Goal: Use online tool/utility: Utilize a website feature to perform a specific function

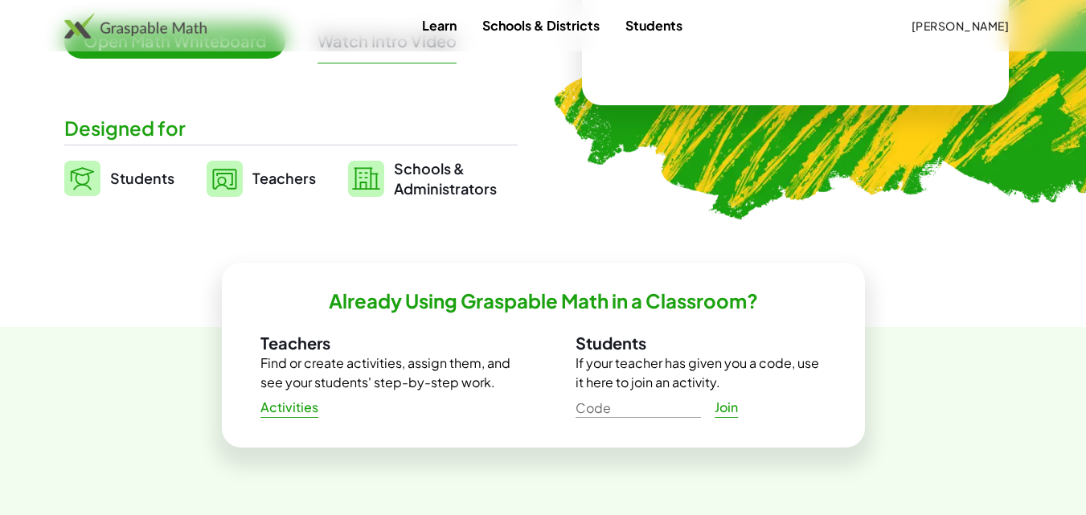
scroll to position [318, 0]
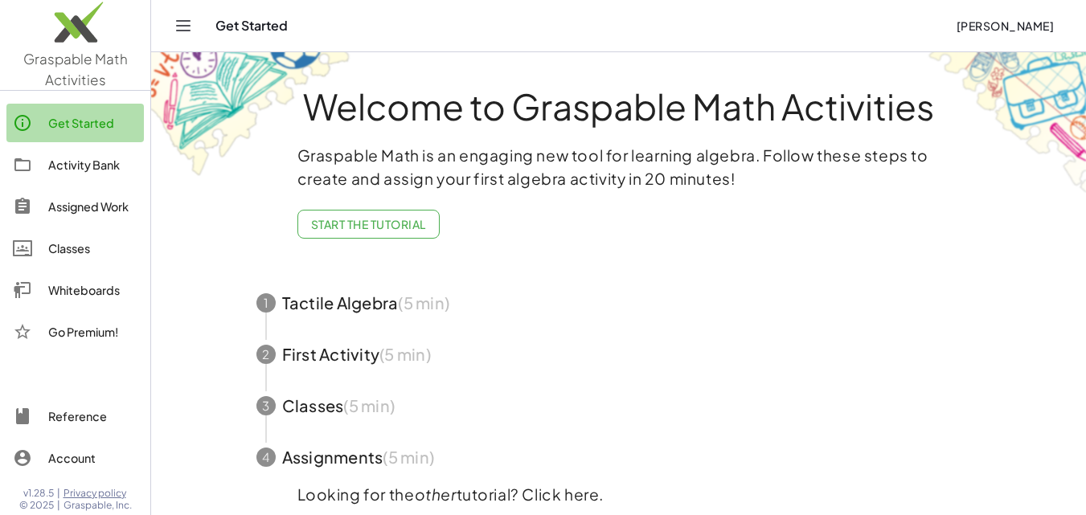
click at [105, 120] on div "Get Started" at bounding box center [92, 122] width 89 height 19
click at [104, 122] on div "Get Started" at bounding box center [92, 122] width 89 height 19
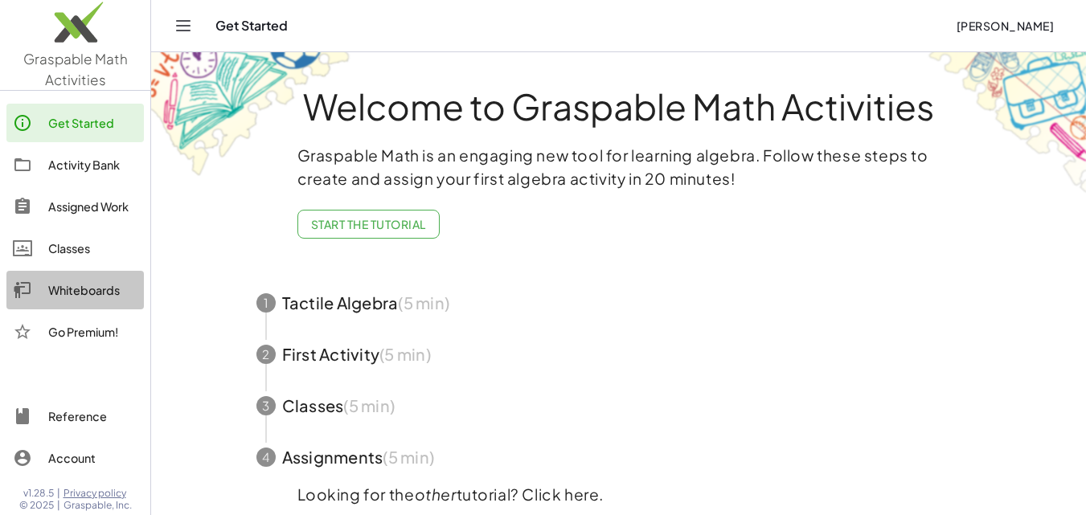
click at [101, 296] on div "Whiteboards" at bounding box center [92, 290] width 89 height 19
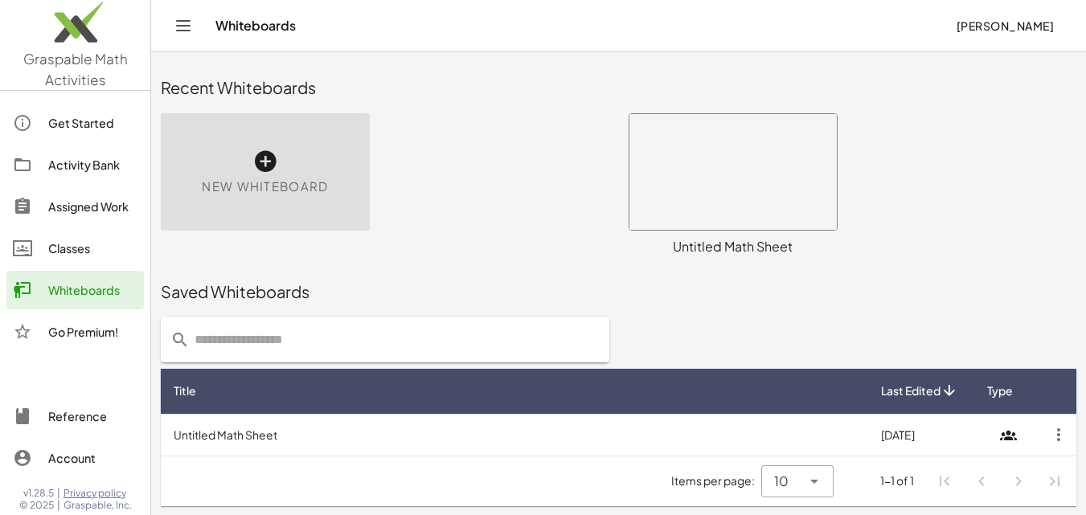
click at [269, 159] on icon at bounding box center [265, 162] width 26 height 26
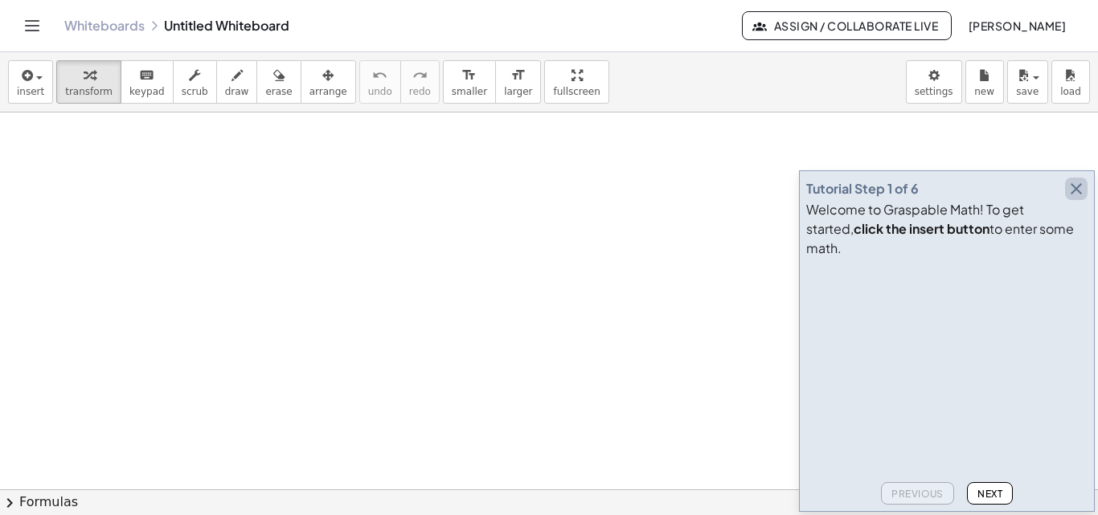
click at [1078, 199] on icon "button" at bounding box center [1076, 188] width 19 height 19
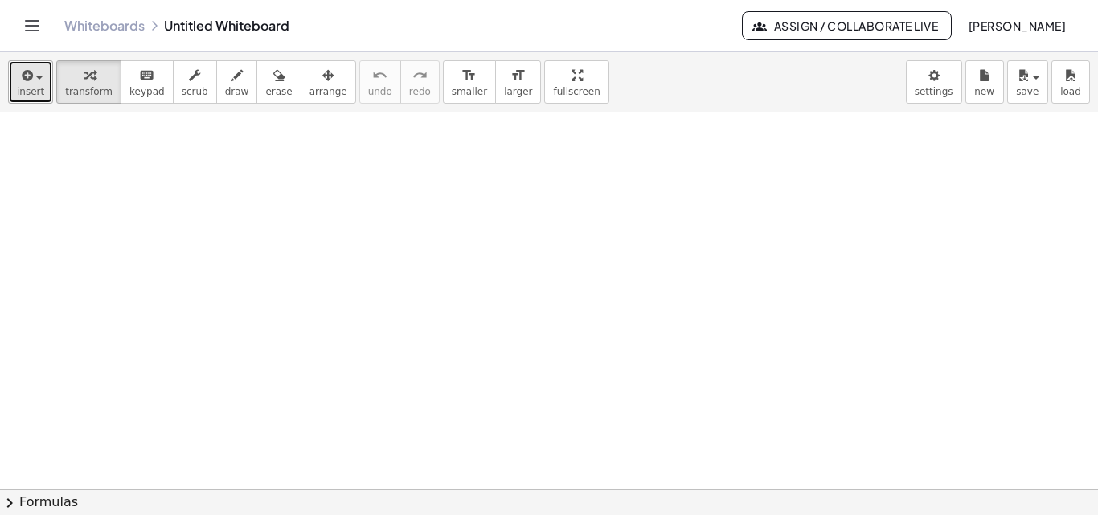
click at [31, 88] on span "insert" at bounding box center [30, 91] width 27 height 11
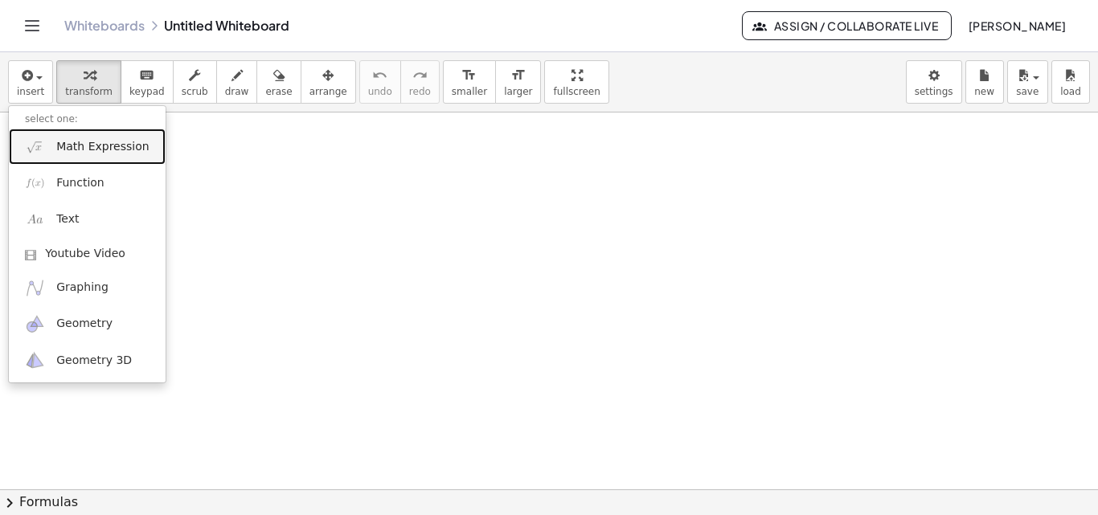
click at [124, 158] on link "Math Expression" at bounding box center [87, 147] width 157 height 36
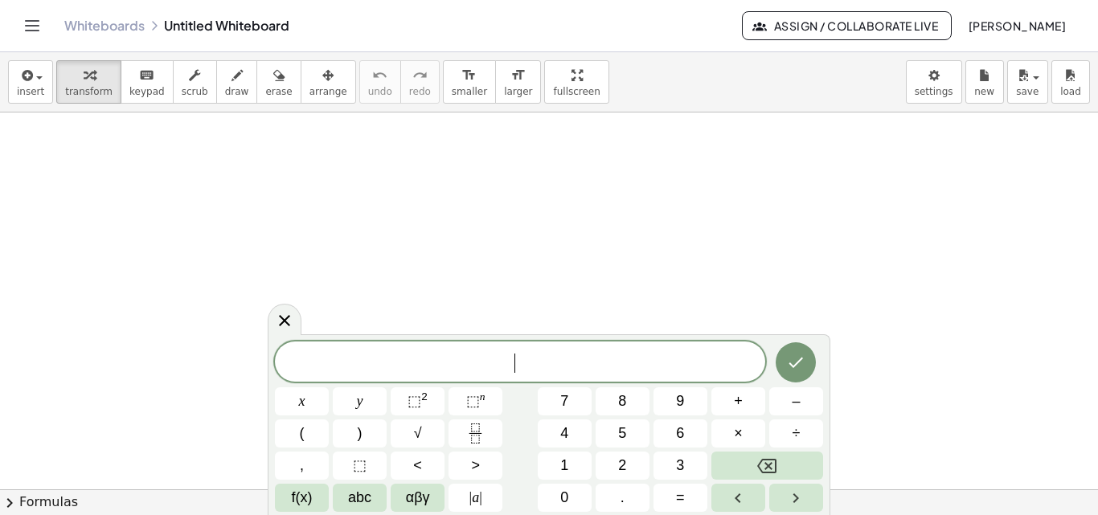
scroll to position [122, 0]
drag, startPoint x: 696, startPoint y: 298, endPoint x: 667, endPoint y: 348, distance: 57.6
click at [667, 348] on body "Graspable Math Activities Get Started Activity Bank Assigned Work Classes White…" at bounding box center [549, 257] width 1098 height 515
click at [473, 438] on icon "Fraction" at bounding box center [476, 434] width 20 height 20
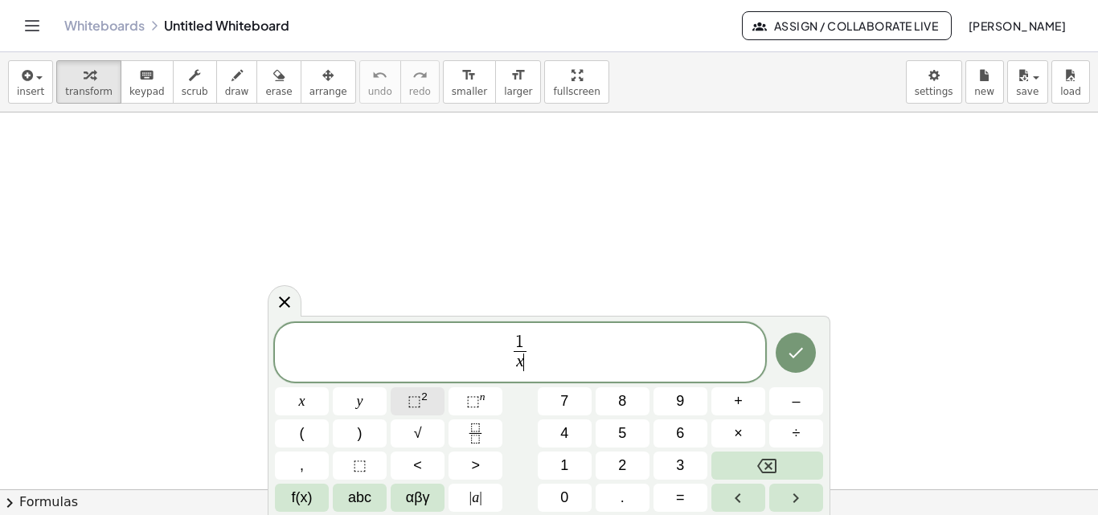
click at [425, 402] on sup "2" at bounding box center [424, 397] width 6 height 12
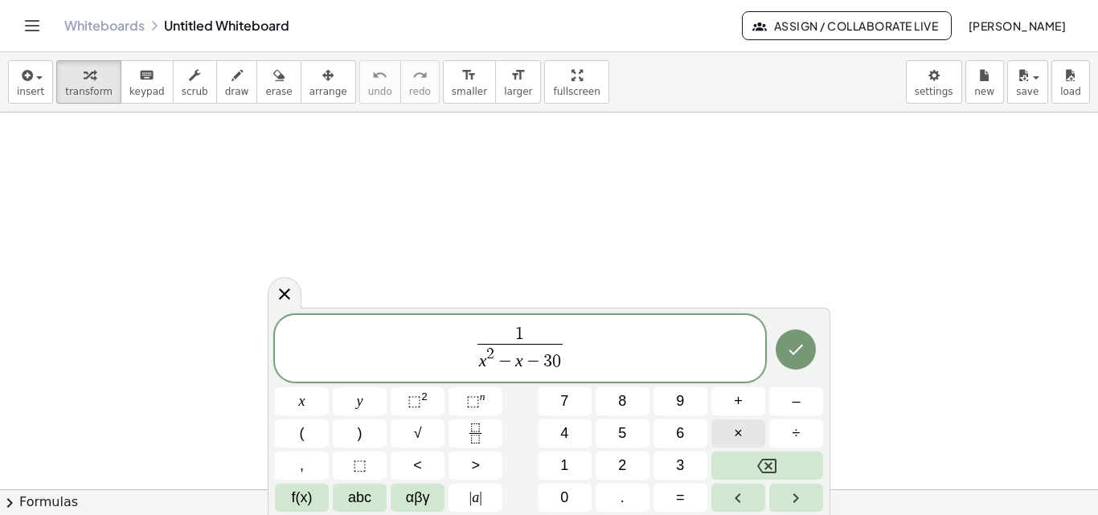
click at [752, 430] on button "×" at bounding box center [739, 434] width 54 height 28
click at [561, 328] on span "1" at bounding box center [521, 335] width 86 height 18
click at [741, 432] on span "×" at bounding box center [738, 434] width 9 height 22
click at [485, 444] on button "Fraction" at bounding box center [476, 434] width 54 height 28
click at [575, 345] on span "1 x 2 − x − 3 0 ​ ​" at bounding box center [520, 350] width 491 height 50
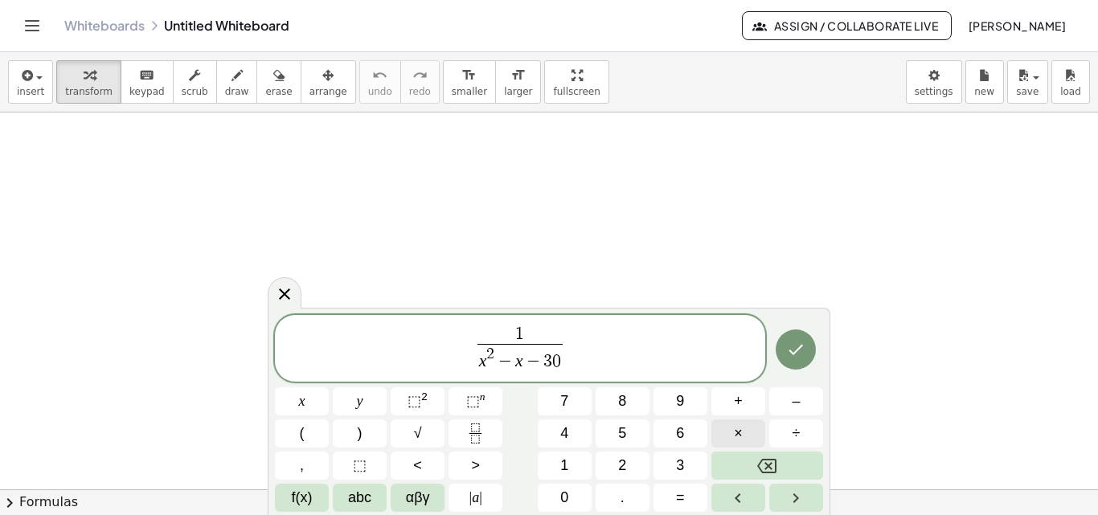
click at [749, 428] on button "×" at bounding box center [739, 434] width 54 height 28
click at [474, 422] on button "Fraction" at bounding box center [476, 434] width 54 height 28
click at [309, 412] on button "x" at bounding box center [302, 402] width 54 height 28
click at [421, 401] on sup "2" at bounding box center [424, 397] width 6 height 12
click at [794, 336] on button "Done" at bounding box center [796, 350] width 40 height 40
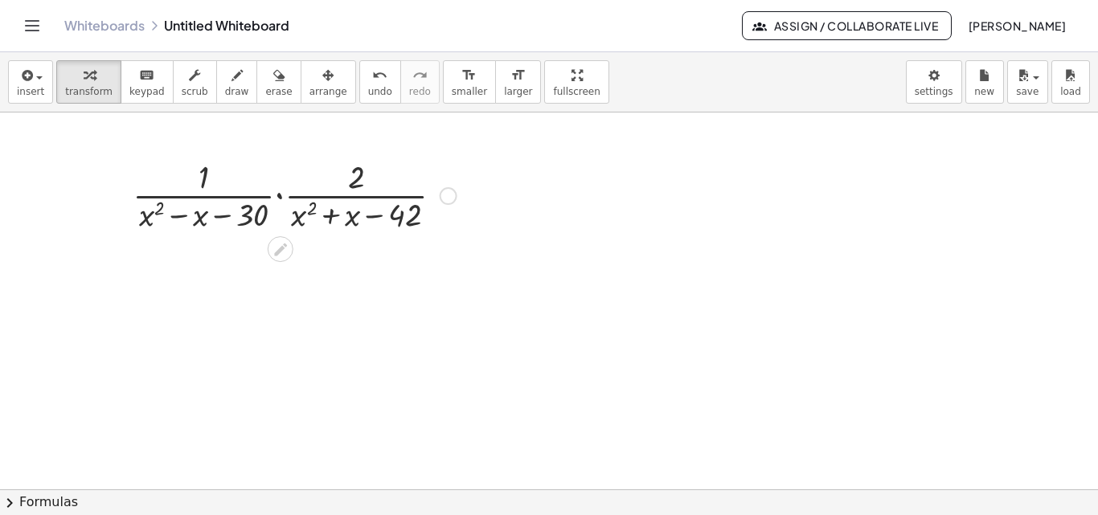
click at [281, 198] on div at bounding box center [295, 194] width 340 height 80
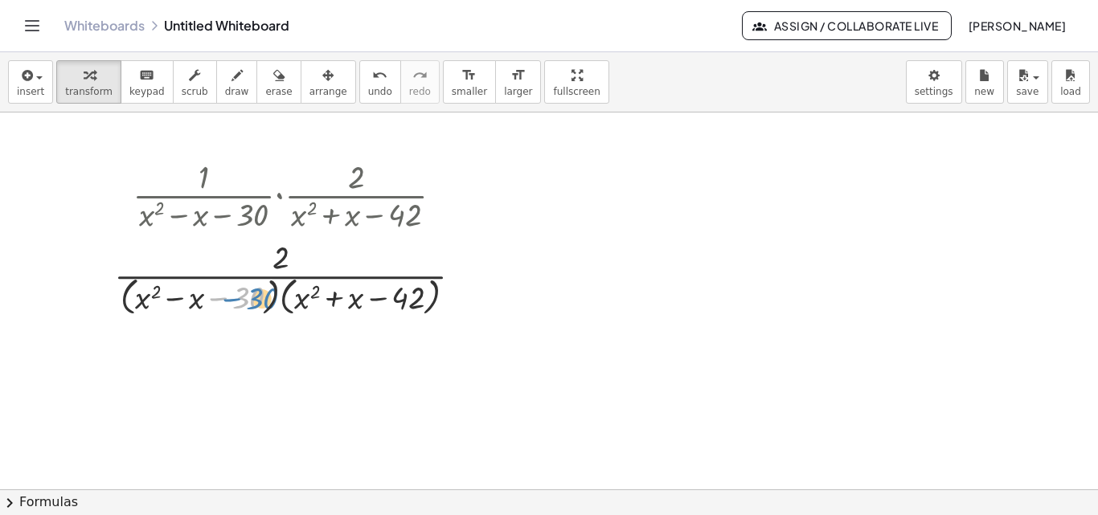
drag, startPoint x: 260, startPoint y: 303, endPoint x: 274, endPoint y: 304, distance: 14.5
click at [274, 304] on div at bounding box center [294, 277] width 377 height 85
click at [273, 302] on div at bounding box center [294, 277] width 377 height 85
click at [249, 300] on div at bounding box center [294, 277] width 377 height 85
click at [289, 301] on div at bounding box center [294, 277] width 377 height 85
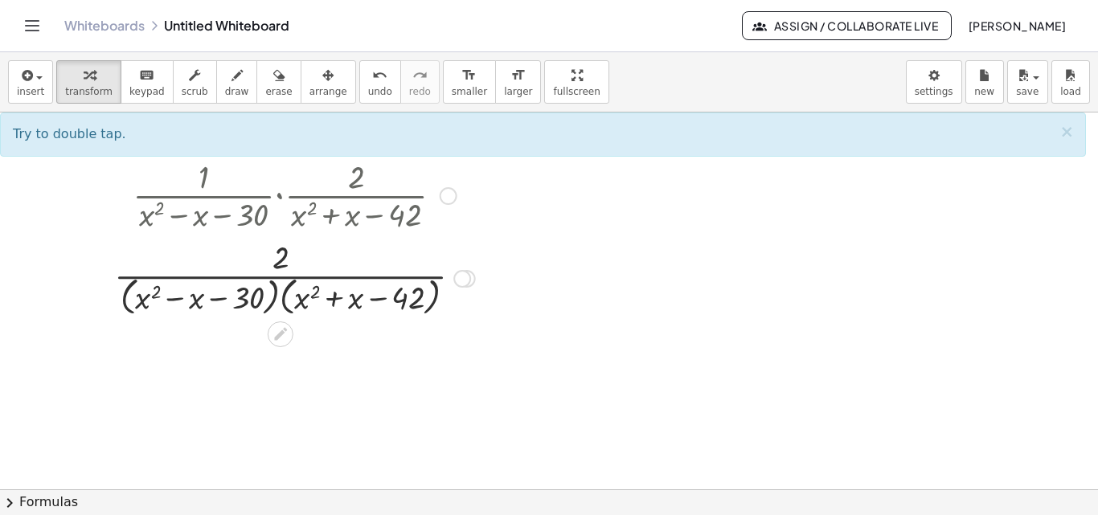
click at [316, 302] on div at bounding box center [294, 277] width 377 height 85
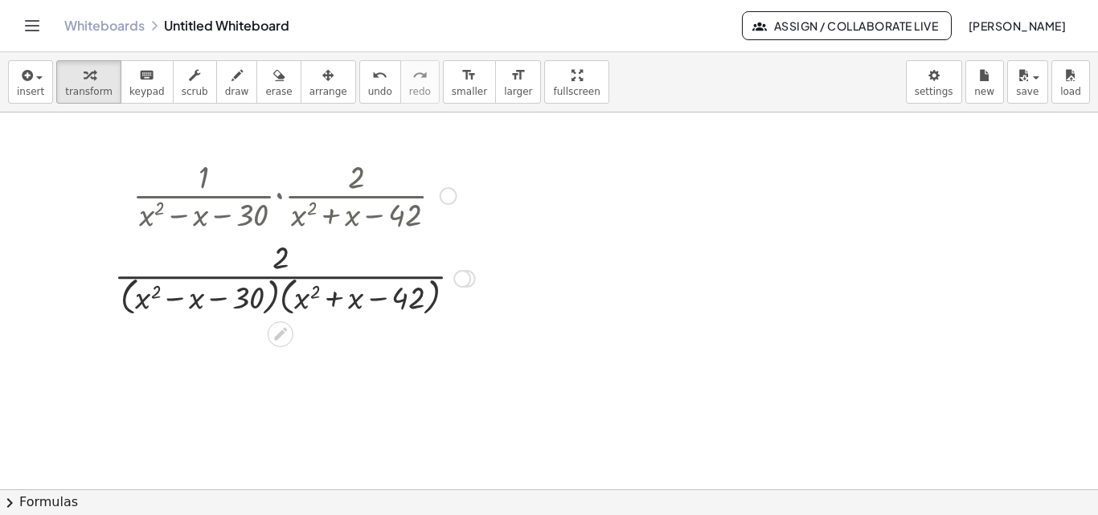
click at [348, 302] on div at bounding box center [294, 277] width 377 height 85
click at [363, 302] on div at bounding box center [294, 277] width 377 height 85
click at [148, 295] on div at bounding box center [294, 277] width 377 height 85
click at [265, 301] on div at bounding box center [294, 277] width 377 height 85
click at [279, 299] on div at bounding box center [294, 277] width 377 height 85
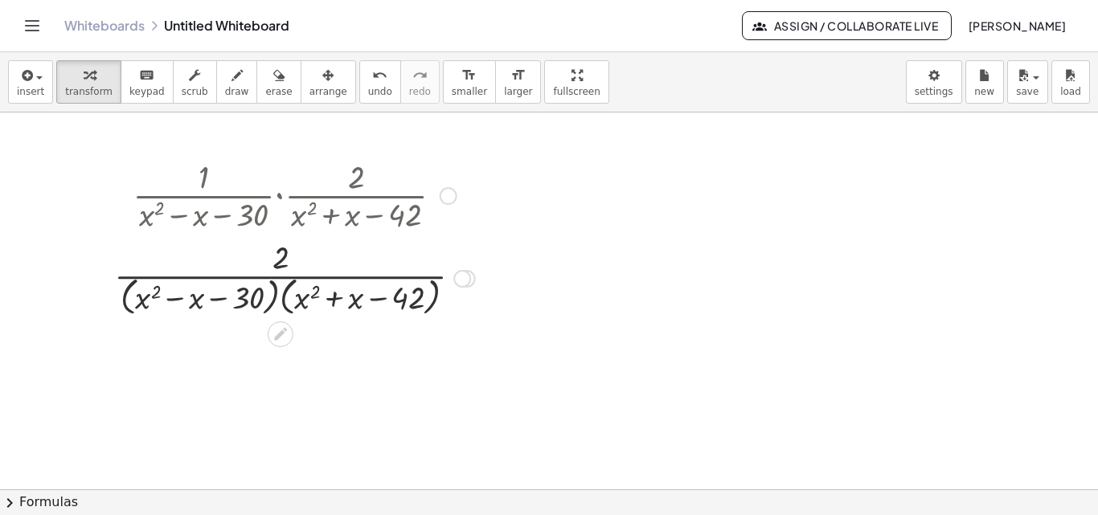
click at [462, 284] on div at bounding box center [463, 279] width 18 height 18
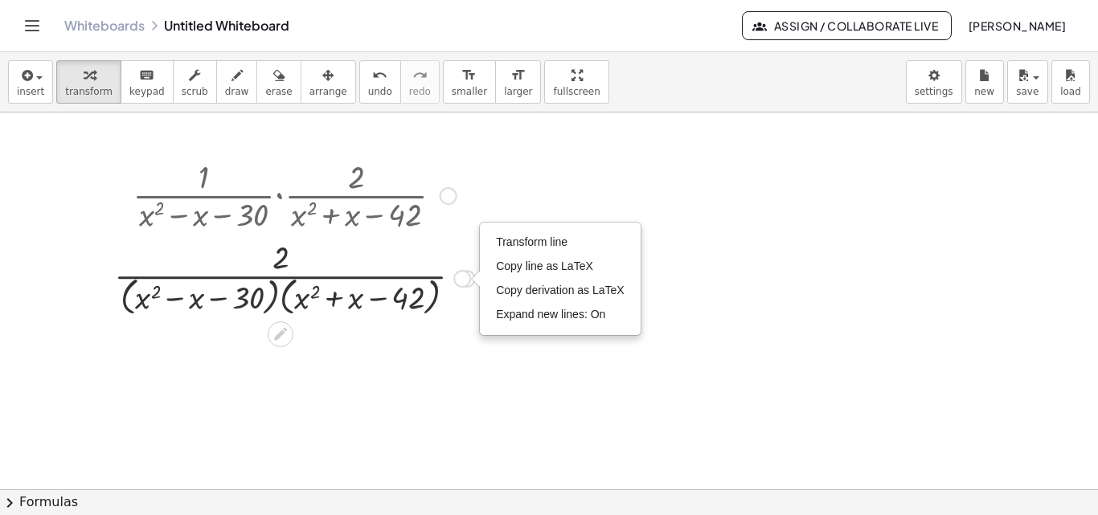
click at [412, 296] on div at bounding box center [294, 277] width 377 height 85
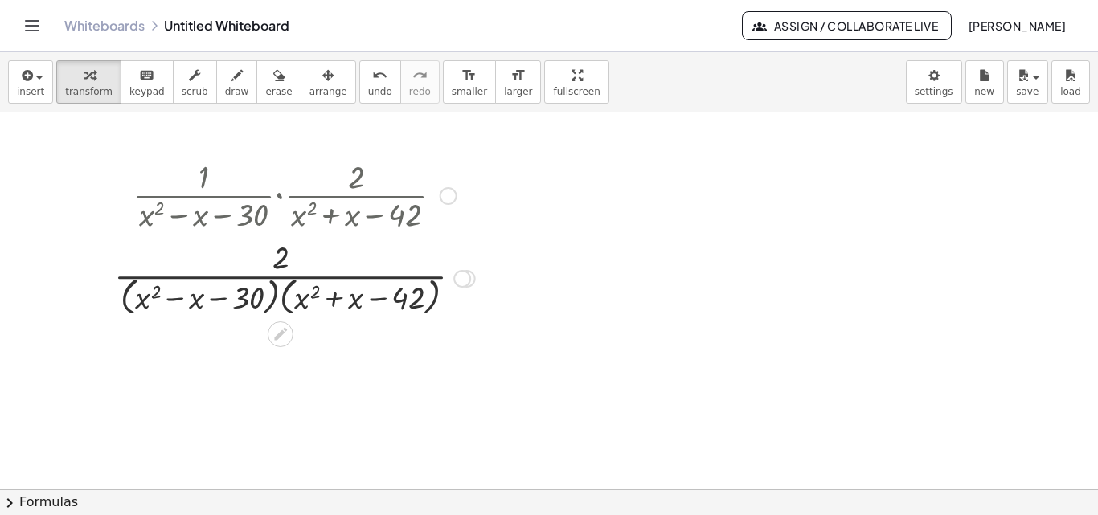
click at [254, 302] on div at bounding box center [294, 277] width 377 height 85
click at [285, 303] on div at bounding box center [294, 277] width 377 height 85
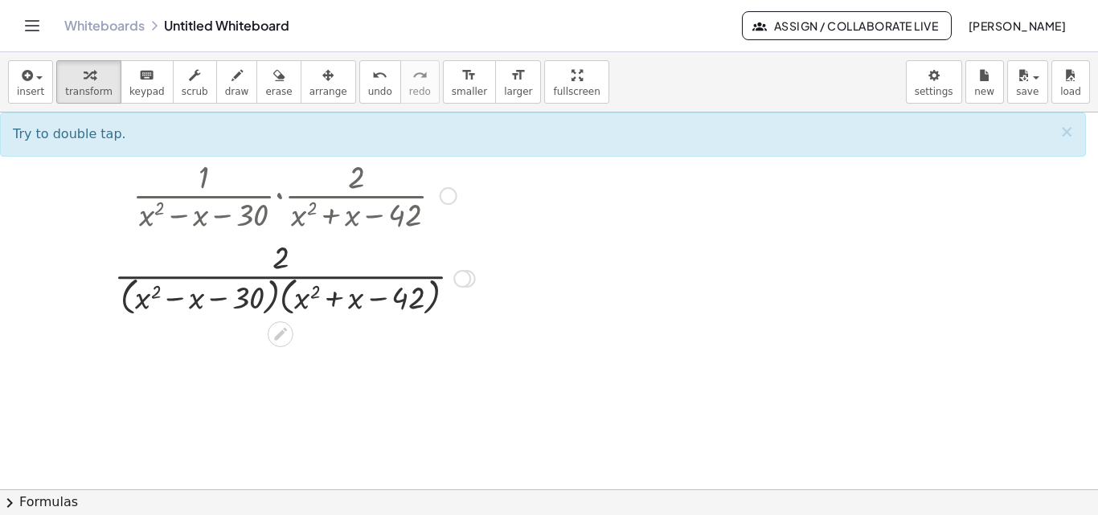
click at [277, 290] on div at bounding box center [294, 277] width 377 height 85
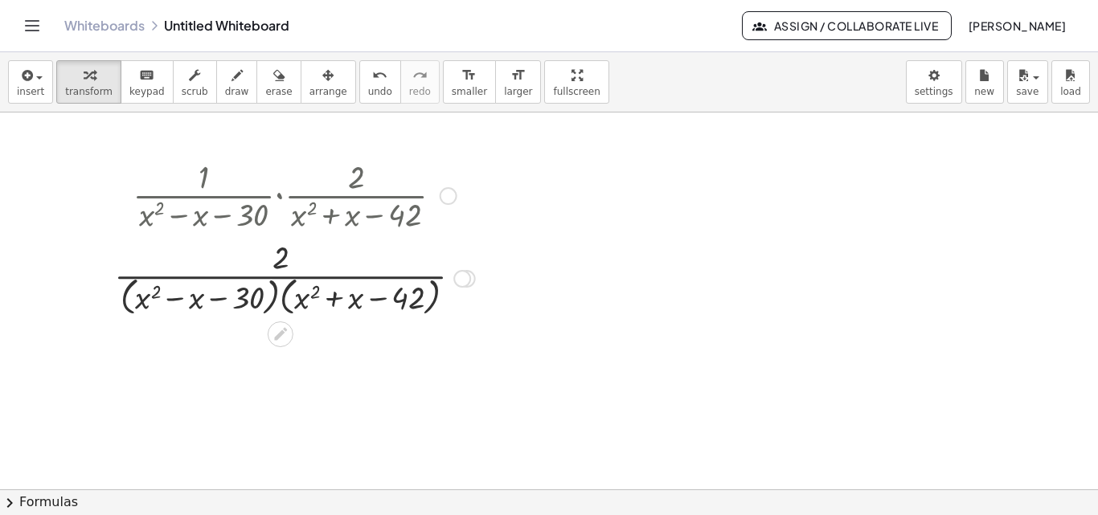
click at [143, 305] on div at bounding box center [294, 277] width 377 height 85
drag, startPoint x: 159, startPoint y: 307, endPoint x: 83, endPoint y: 435, distance: 148.9
click at [83, 435] on div "· · 1 · ( + x 2 − x − 30 ) · · 2 · ( + x 2 + x − 42 ) · 1 · 2 · ( + x 2 − x − 3…" at bounding box center [549, 367] width 1098 height 754
click at [49, 507] on button "chevron_right Formulas" at bounding box center [549, 503] width 1098 height 26
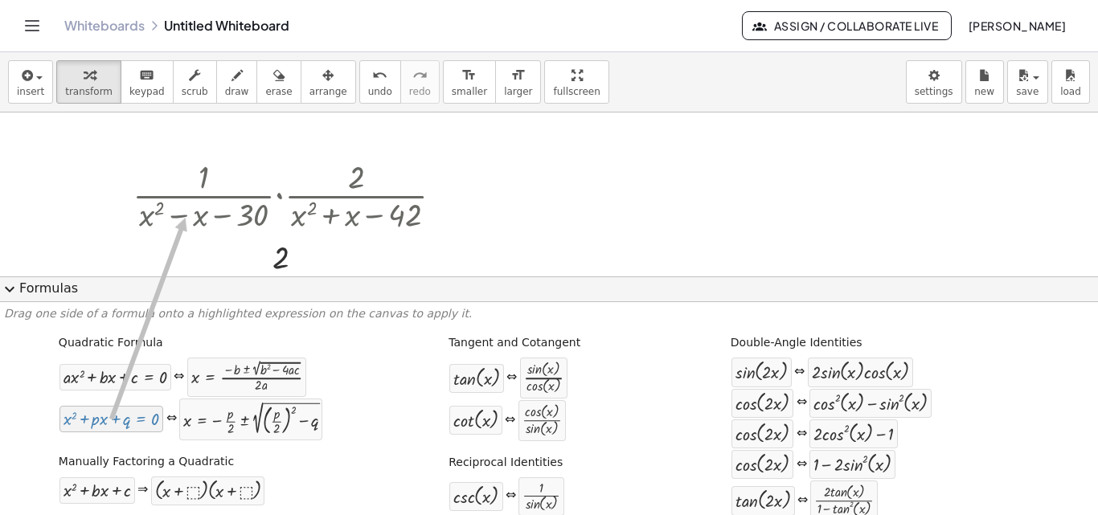
drag, startPoint x: 145, startPoint y: 425, endPoint x: 182, endPoint y: 217, distance: 211.5
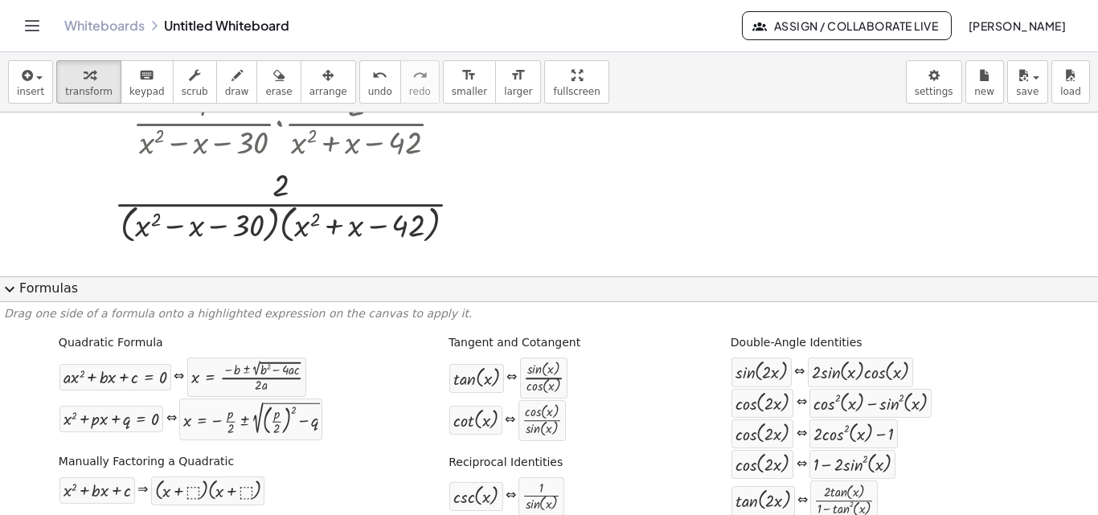
scroll to position [199, 0]
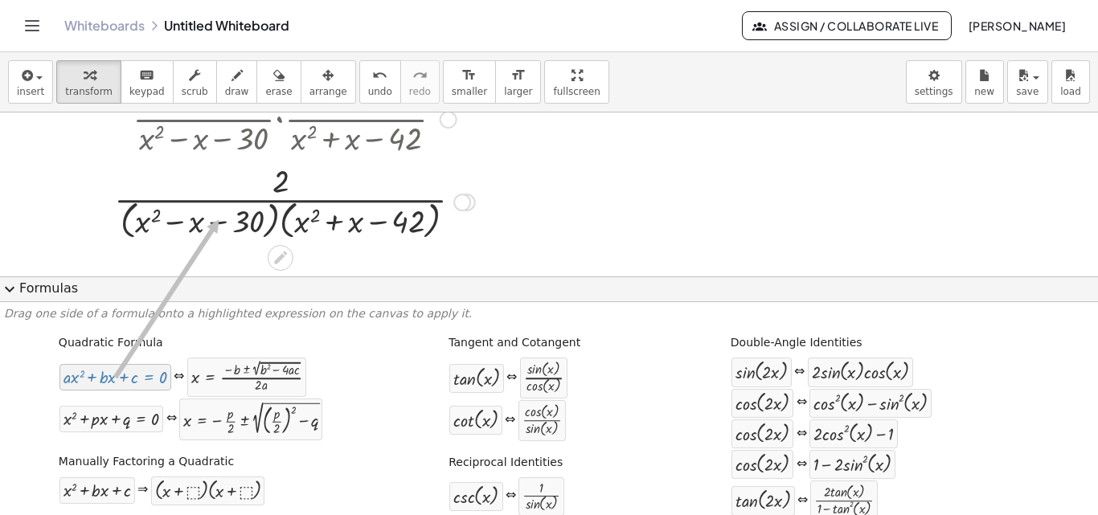
drag, startPoint x: 128, startPoint y: 383, endPoint x: 216, endPoint y: 219, distance: 186.4
drag, startPoint x: 142, startPoint y: 376, endPoint x: 369, endPoint y: 204, distance: 284.7
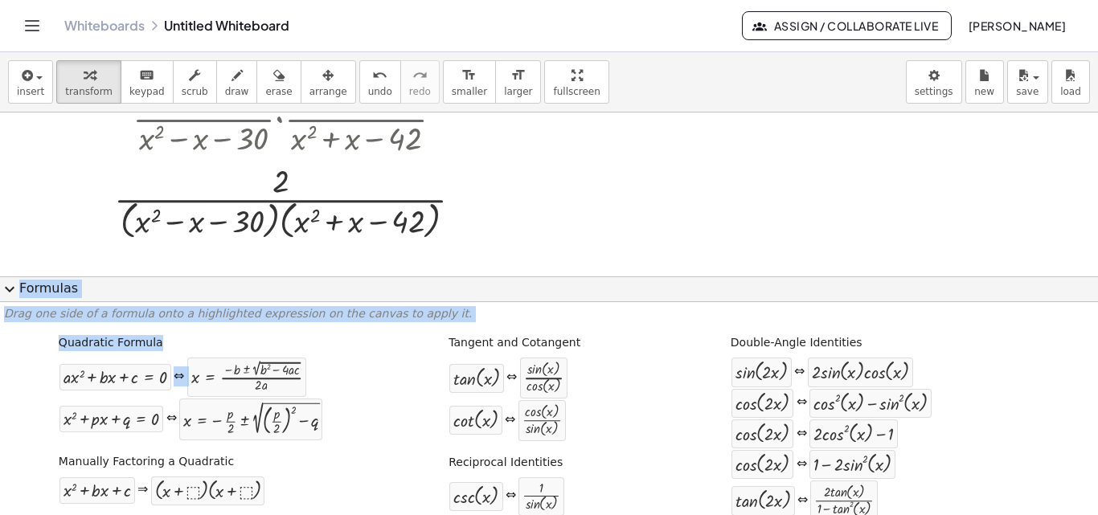
drag, startPoint x: 160, startPoint y: 414, endPoint x: 201, endPoint y: 280, distance: 140.4
click at [201, 280] on div "expand_more Formulas Drag one side of a formula onto a highlighted expression o…" at bounding box center [549, 397] width 1098 height 240
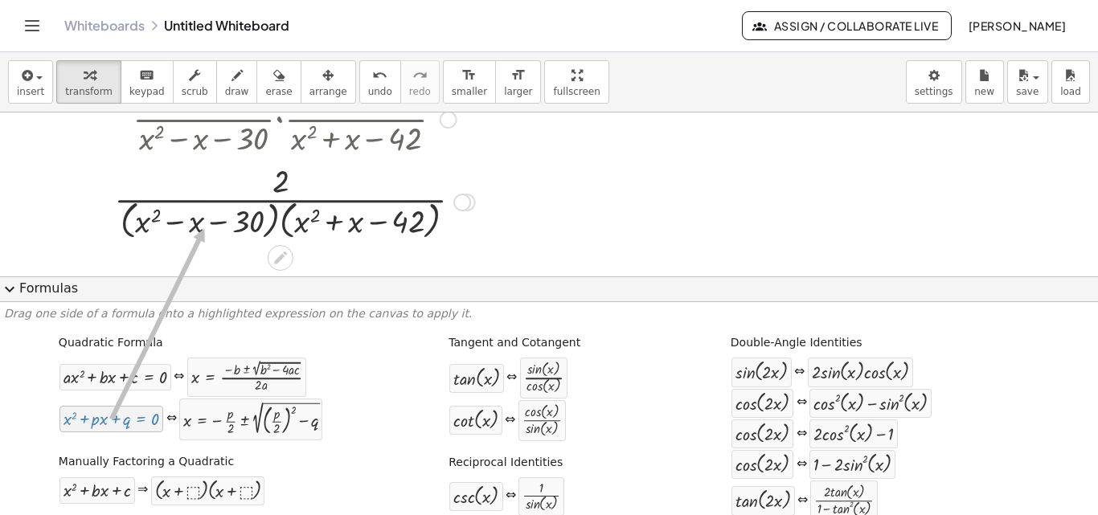
drag, startPoint x: 121, startPoint y: 427, endPoint x: 201, endPoint y: 228, distance: 214.3
drag, startPoint x: 150, startPoint y: 423, endPoint x: 375, endPoint y: 201, distance: 315.6
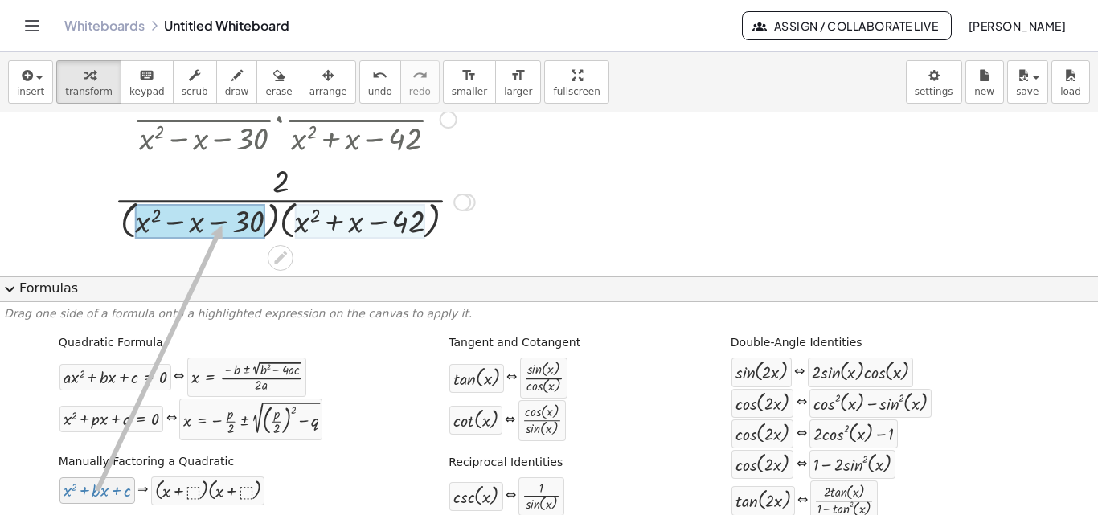
drag, startPoint x: 114, startPoint y: 491, endPoint x: 219, endPoint y: 225, distance: 285.2
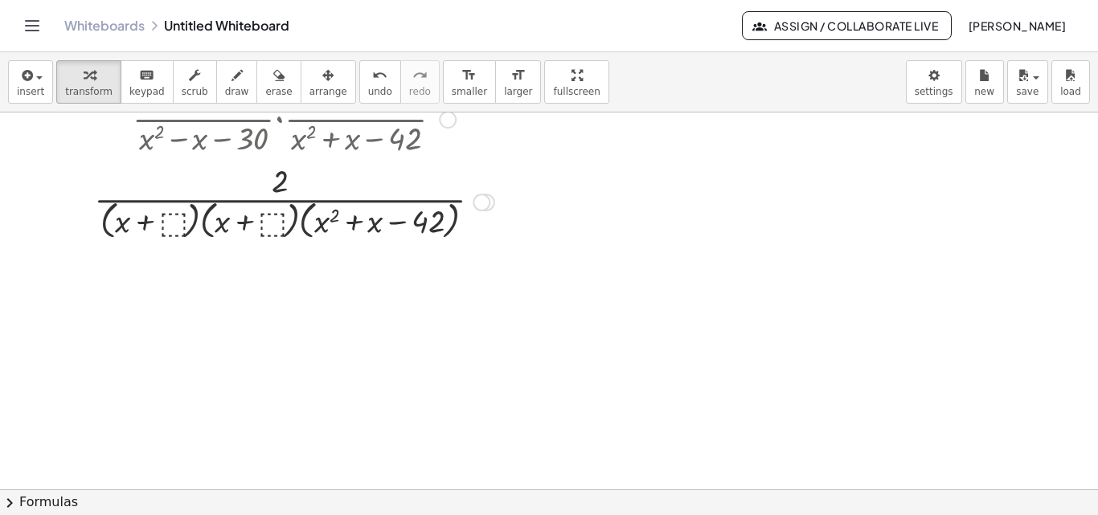
click at [177, 216] on div at bounding box center [294, 200] width 417 height 85
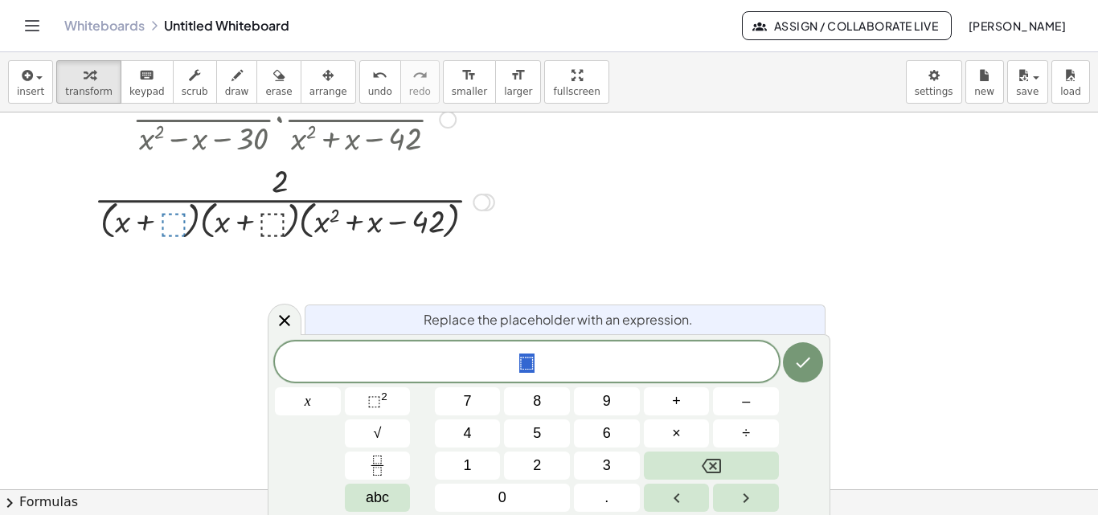
click at [811, 295] on div at bounding box center [549, 291] width 1098 height 754
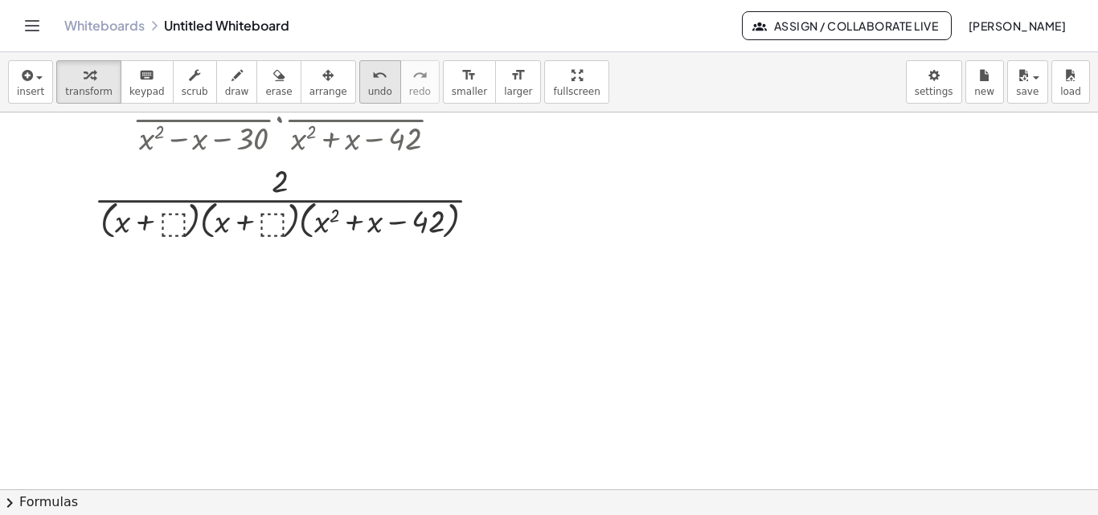
click at [368, 84] on div "undo" at bounding box center [380, 74] width 24 height 19
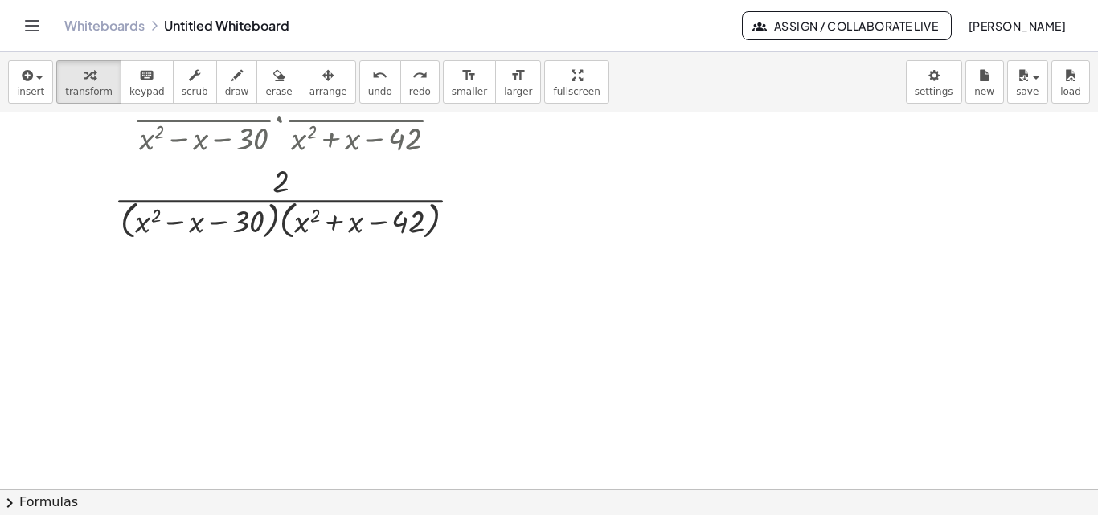
click at [6, 506] on span "chevron_right" at bounding box center [9, 503] width 19 height 19
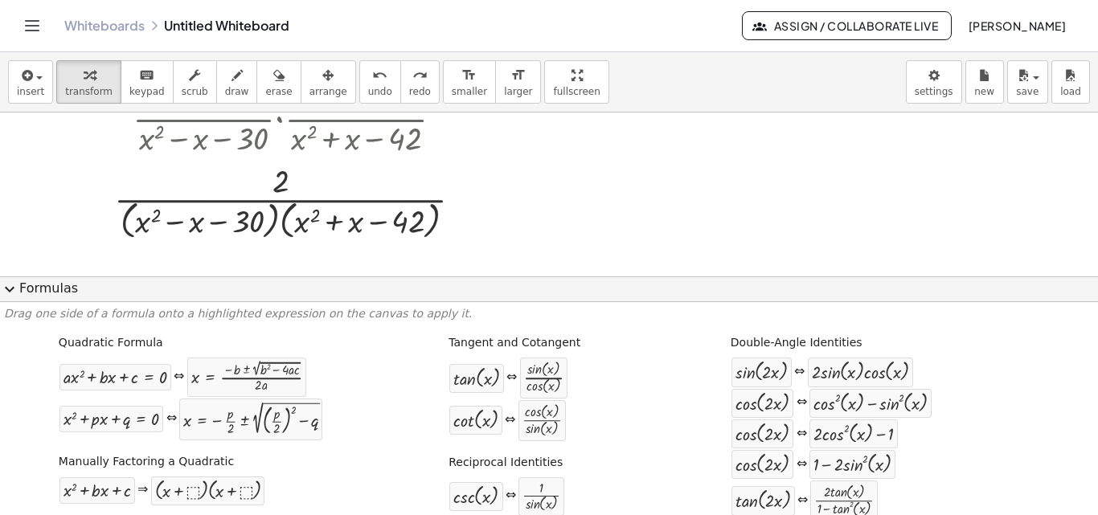
scroll to position [231, 0]
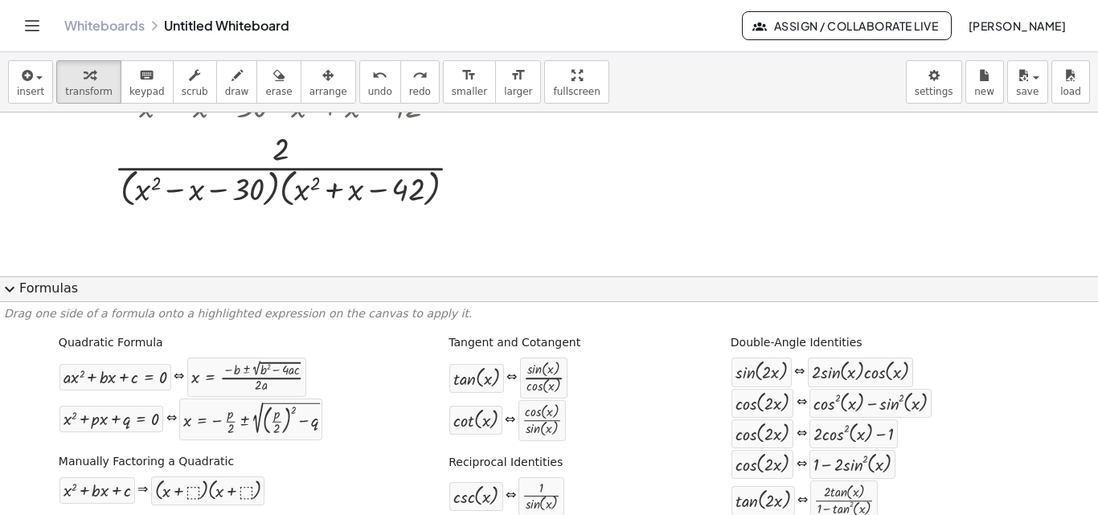
click at [10, 288] on span "expand_more" at bounding box center [9, 289] width 19 height 19
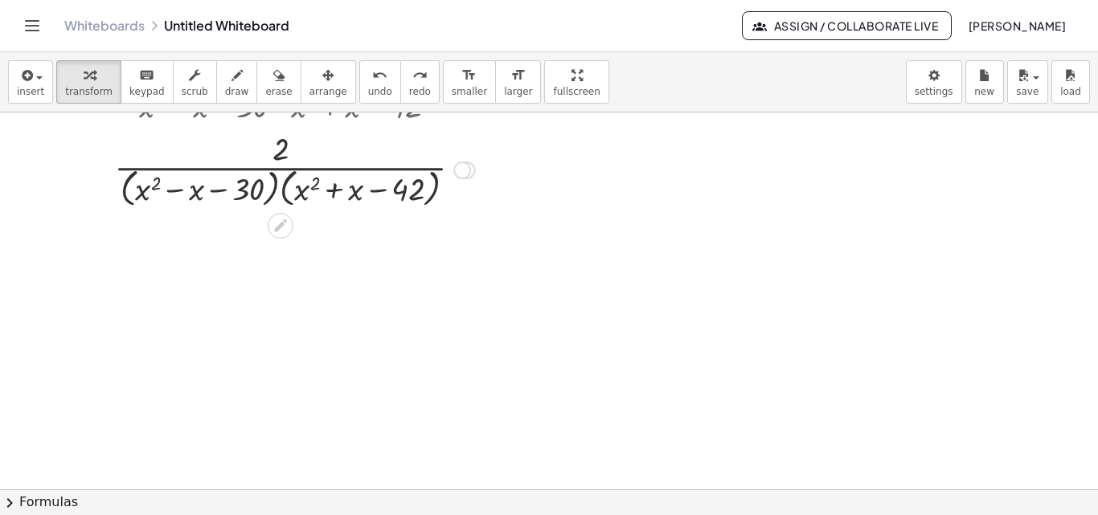
click at [228, 194] on div at bounding box center [294, 168] width 377 height 85
drag, startPoint x: 320, startPoint y: 183, endPoint x: 170, endPoint y: 204, distance: 151.8
click at [170, 204] on div at bounding box center [294, 168] width 377 height 85
drag, startPoint x: 153, startPoint y: 199, endPoint x: 307, endPoint y: 198, distance: 154.4
click at [307, 198] on div at bounding box center [294, 168] width 377 height 85
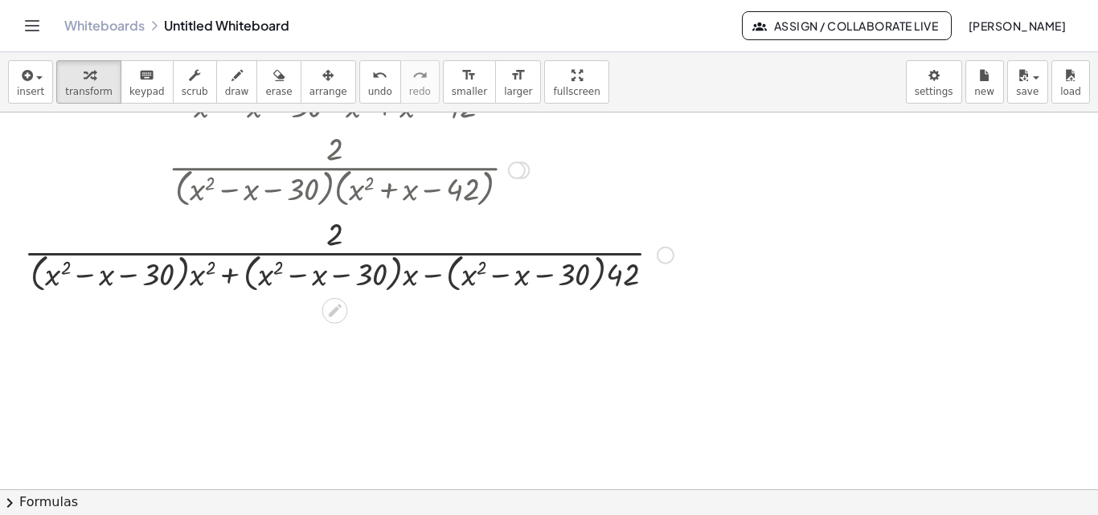
click at [191, 273] on div at bounding box center [349, 253] width 666 height 85
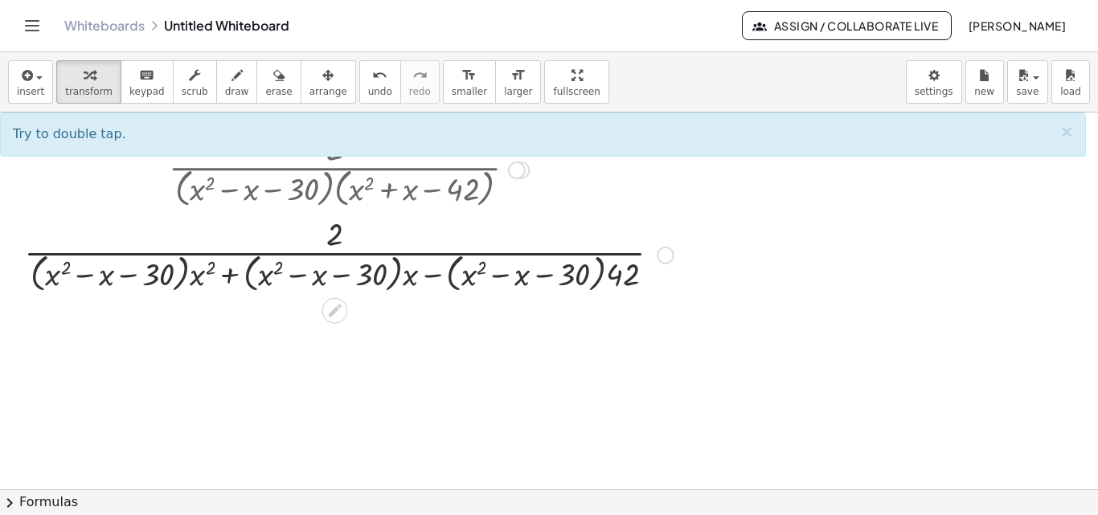
click at [64, 281] on div at bounding box center [349, 253] width 666 height 85
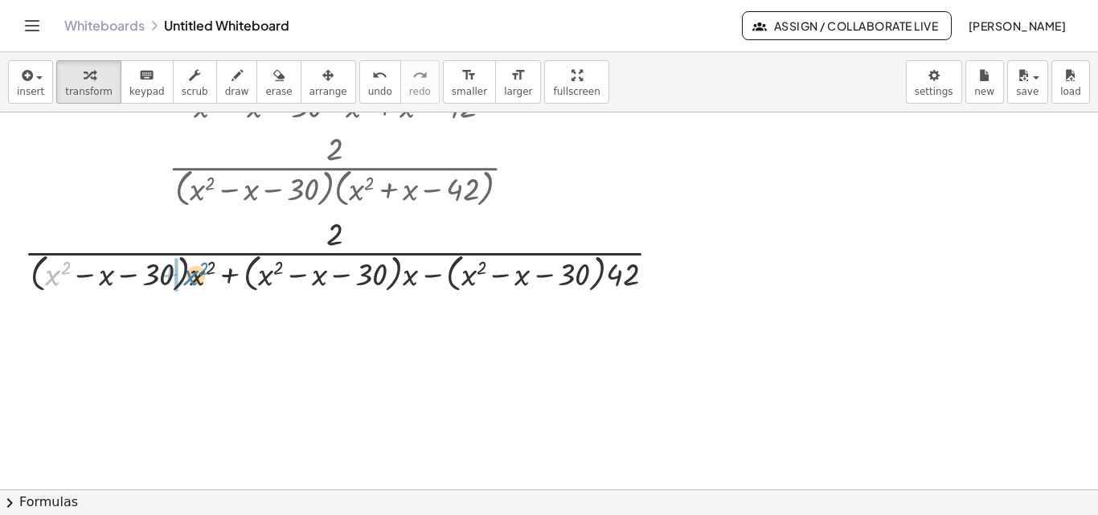
drag, startPoint x: 64, startPoint y: 281, endPoint x: 203, endPoint y: 282, distance: 139.1
click at [203, 282] on div at bounding box center [349, 253] width 666 height 85
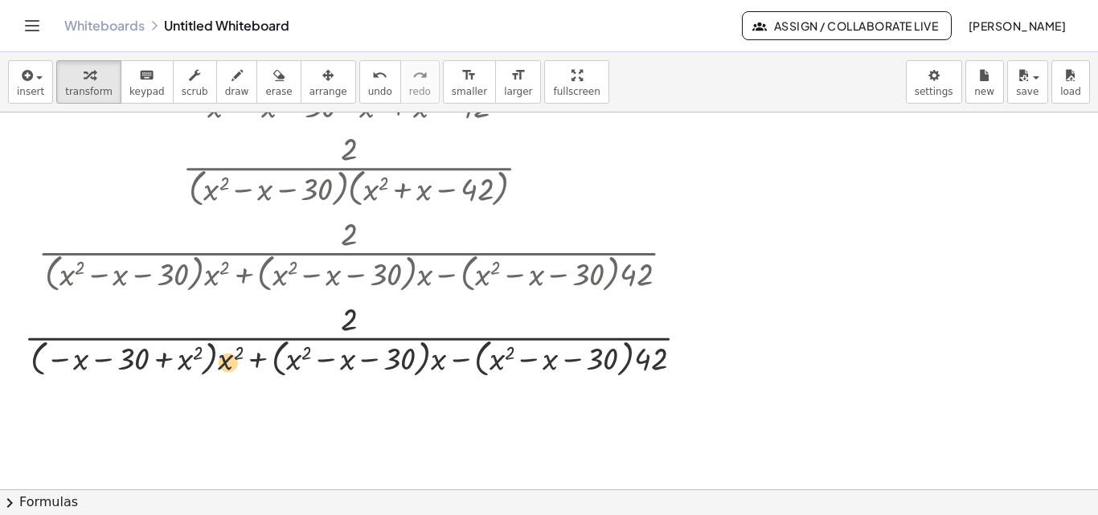
drag, startPoint x: 88, startPoint y: 361, endPoint x: 236, endPoint y: 364, distance: 147.2
click at [236, 364] on div at bounding box center [363, 339] width 694 height 85
drag, startPoint x: 144, startPoint y: 365, endPoint x: 224, endPoint y: 369, distance: 79.7
click at [224, 369] on div at bounding box center [363, 339] width 694 height 85
drag, startPoint x: 224, startPoint y: 369, endPoint x: 159, endPoint y: 372, distance: 64.4
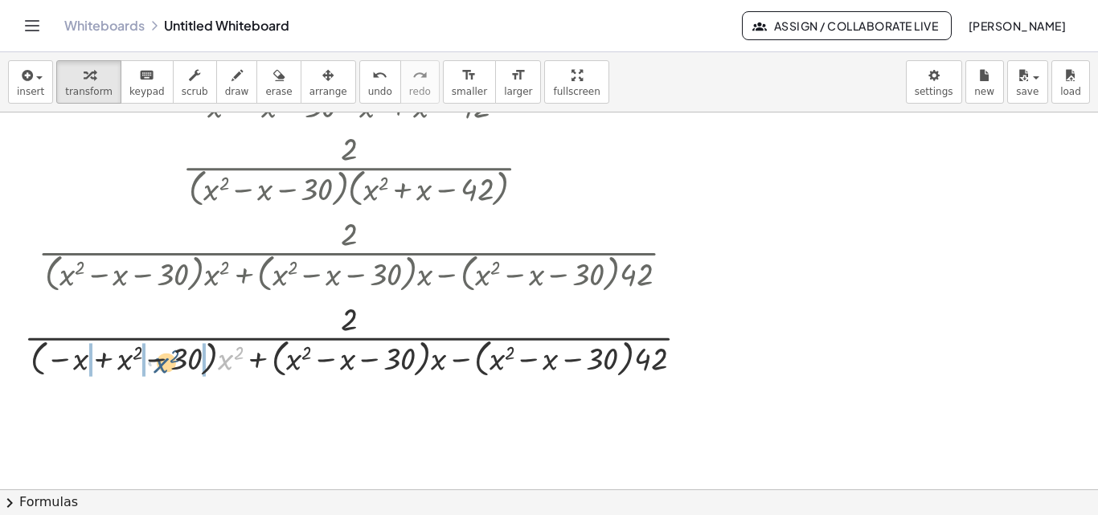
click at [159, 372] on div at bounding box center [363, 339] width 694 height 85
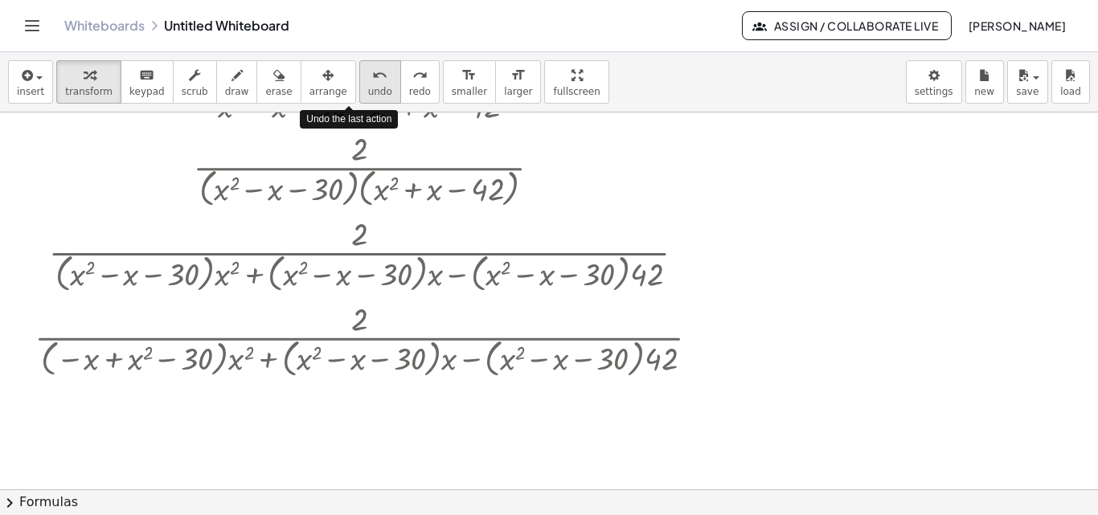
click at [368, 92] on span "undo" at bounding box center [380, 91] width 24 height 11
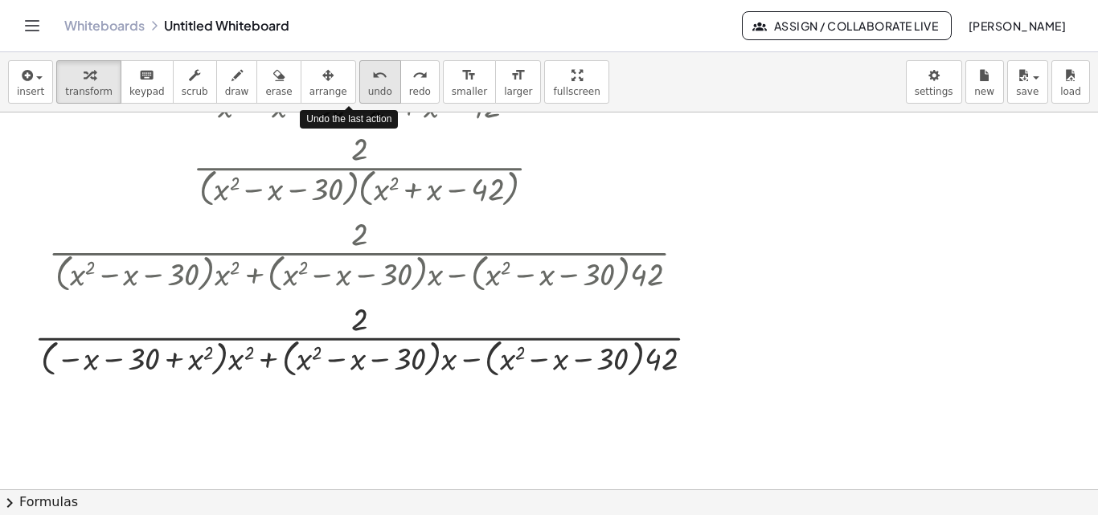
click at [368, 88] on span "undo" at bounding box center [380, 91] width 24 height 11
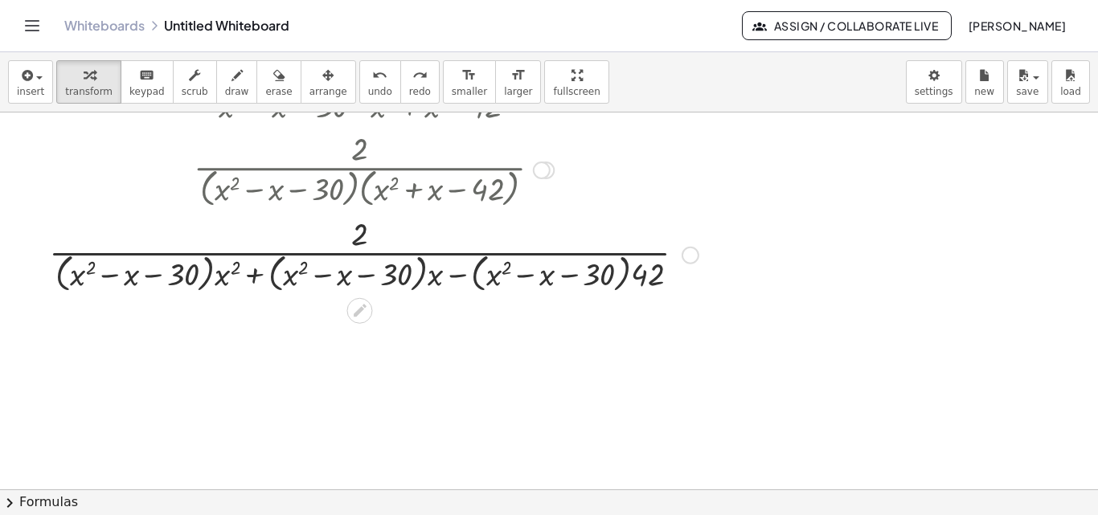
click at [217, 279] on div at bounding box center [374, 253] width 666 height 85
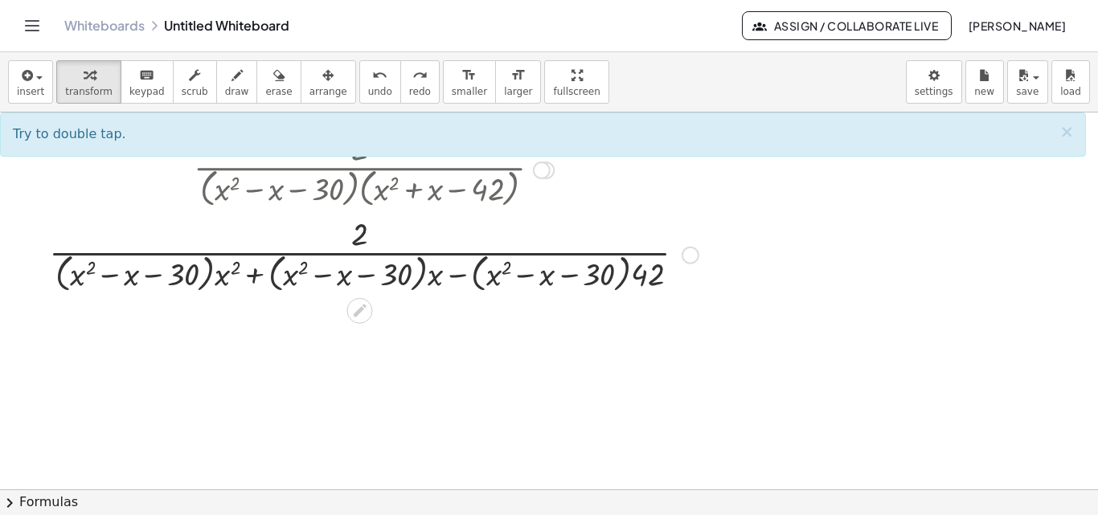
click at [213, 275] on div at bounding box center [374, 253] width 666 height 85
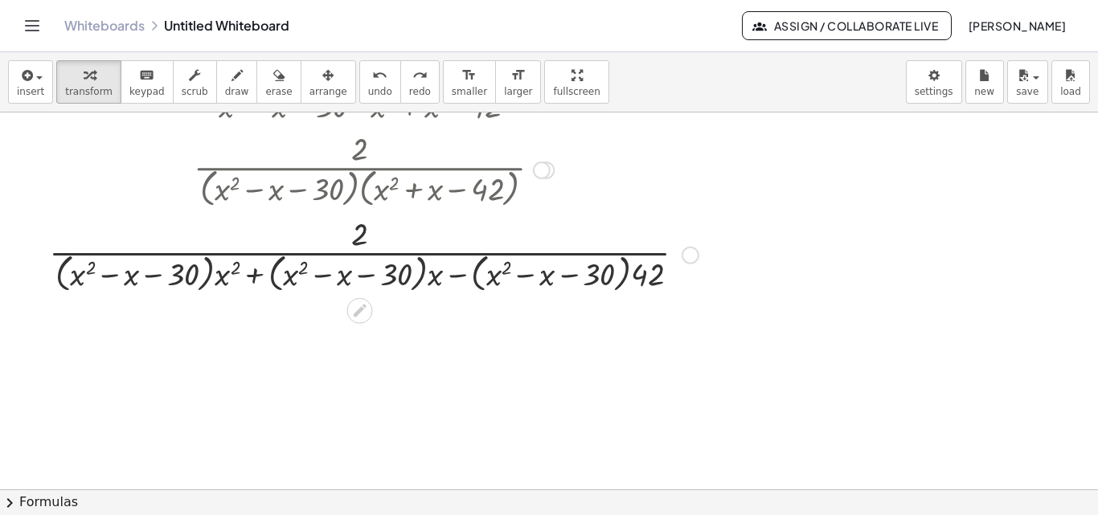
click at [228, 277] on div at bounding box center [374, 253] width 666 height 85
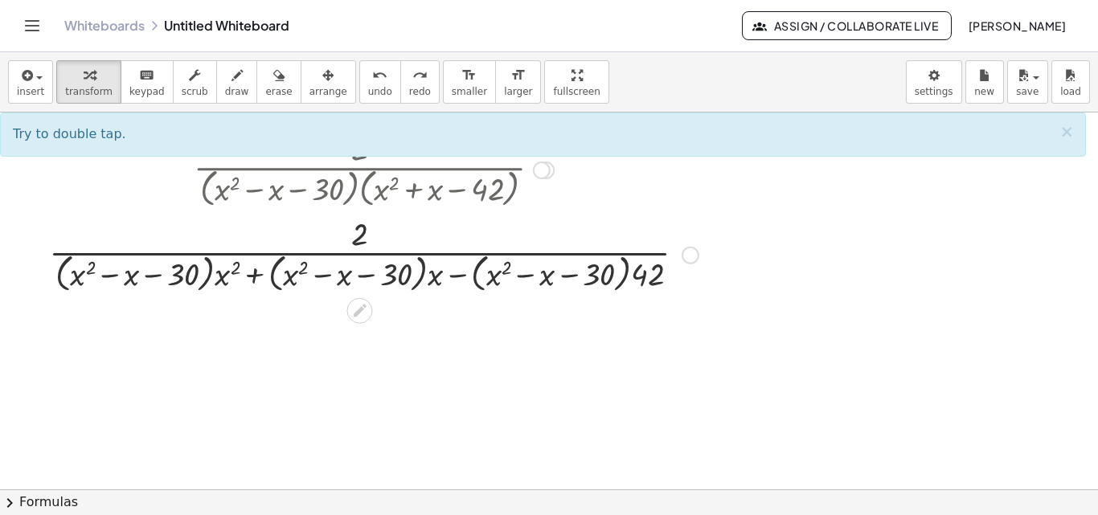
click at [216, 269] on div at bounding box center [374, 253] width 666 height 85
click at [73, 277] on div at bounding box center [374, 253] width 666 height 85
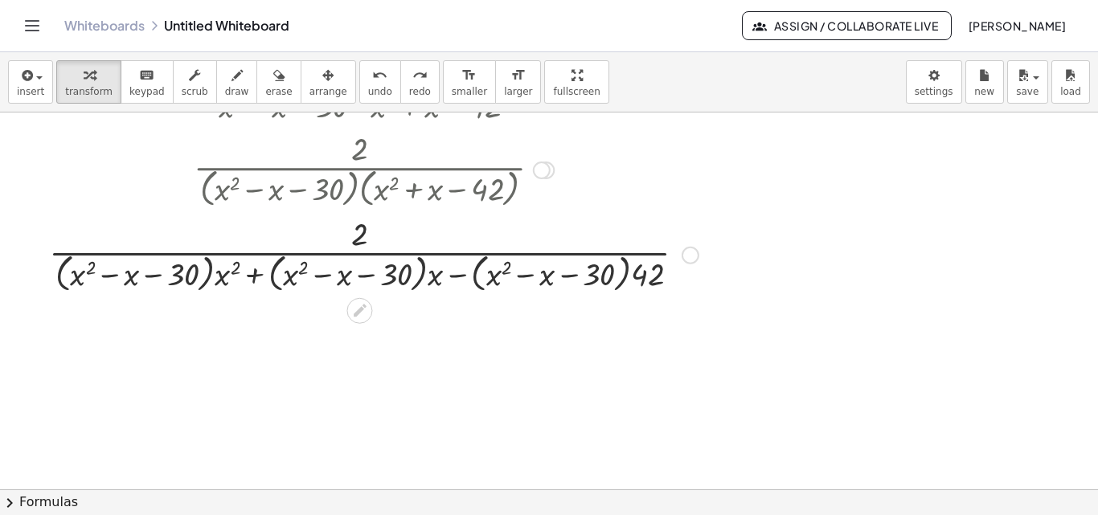
click at [64, 277] on div at bounding box center [374, 253] width 666 height 85
click at [386, 122] on div at bounding box center [374, 86] width 666 height 80
click at [256, 280] on div at bounding box center [374, 253] width 666 height 85
click at [467, 281] on div at bounding box center [374, 253] width 666 height 85
click at [631, 281] on div at bounding box center [374, 253] width 666 height 85
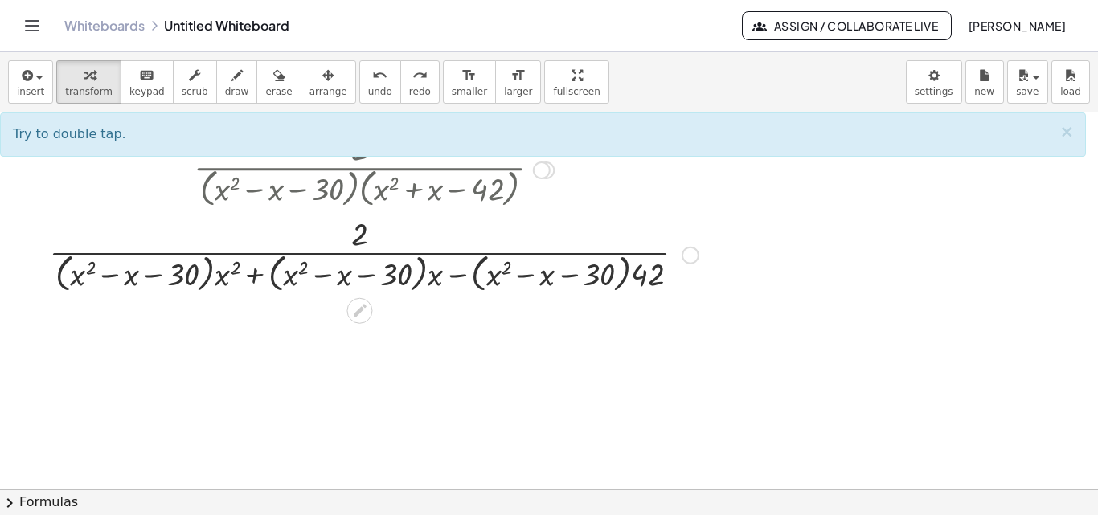
click at [93, 273] on div at bounding box center [374, 253] width 666 height 85
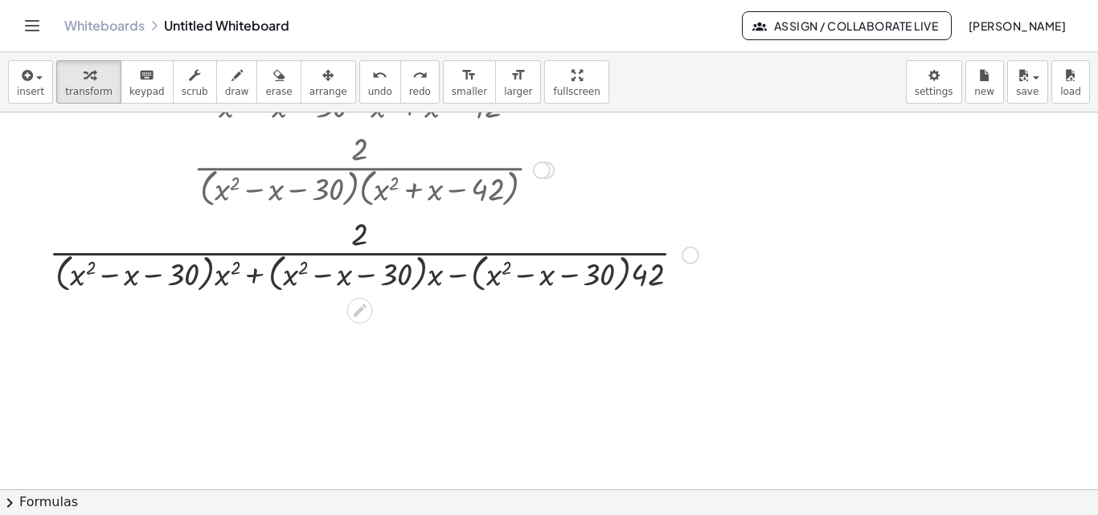
click at [80, 274] on div at bounding box center [374, 253] width 666 height 85
drag, startPoint x: 228, startPoint y: 278, endPoint x: 80, endPoint y: 281, distance: 148.0
click at [80, 281] on div at bounding box center [374, 253] width 666 height 85
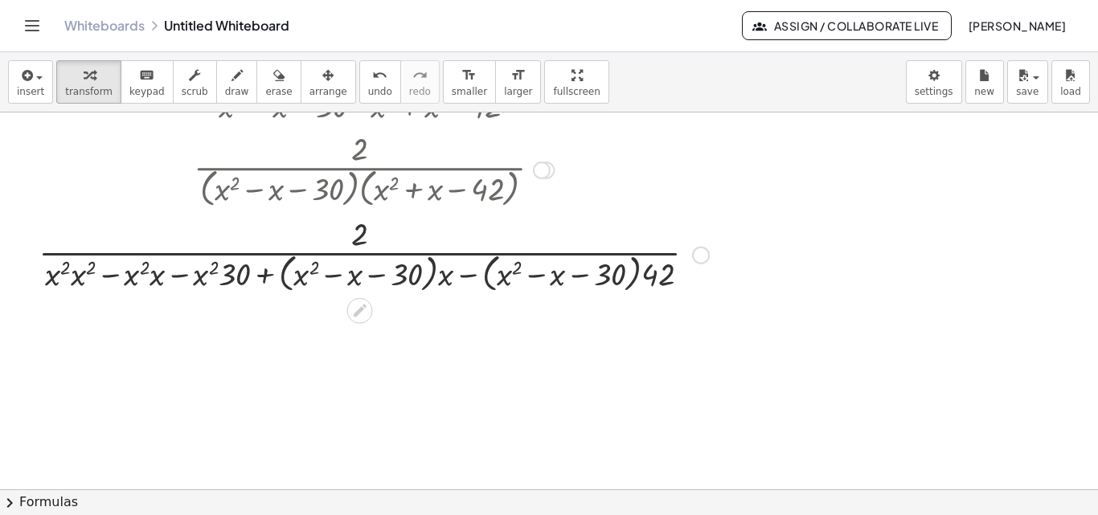
click at [59, 278] on div at bounding box center [374, 253] width 687 height 85
click at [72, 278] on div at bounding box center [374, 253] width 687 height 85
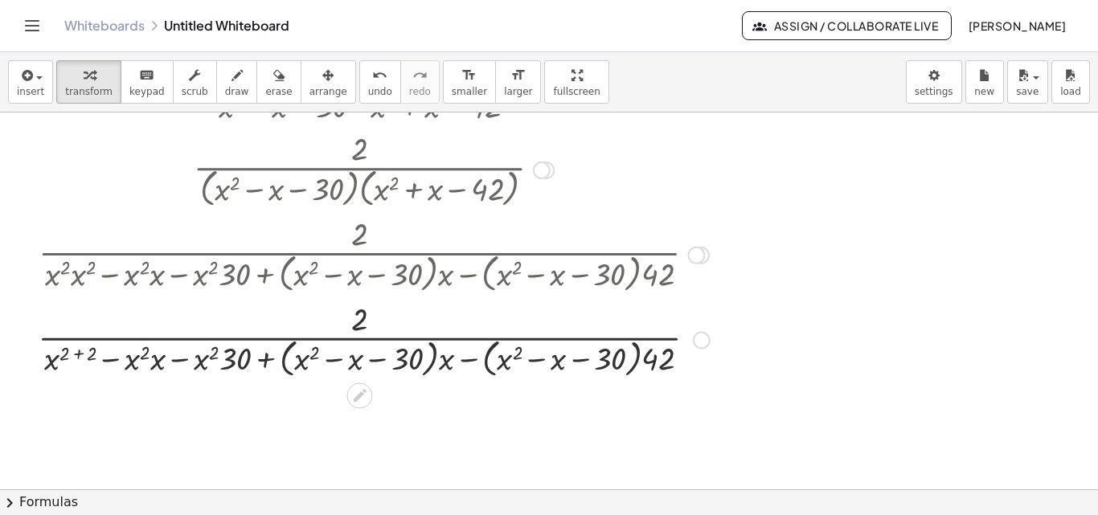
click at [72, 367] on div at bounding box center [374, 339] width 688 height 85
click at [68, 355] on div at bounding box center [374, 339] width 688 height 85
click at [76, 351] on div at bounding box center [374, 339] width 688 height 85
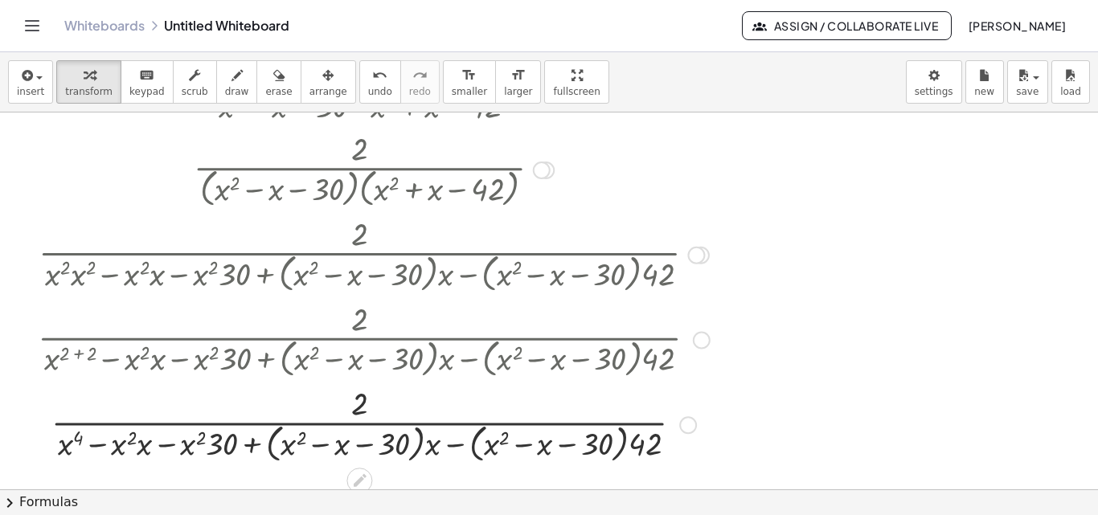
click at [134, 441] on div at bounding box center [374, 423] width 688 height 85
click at [130, 439] on div at bounding box center [374, 423] width 688 height 85
click at [136, 449] on div at bounding box center [374, 423] width 688 height 85
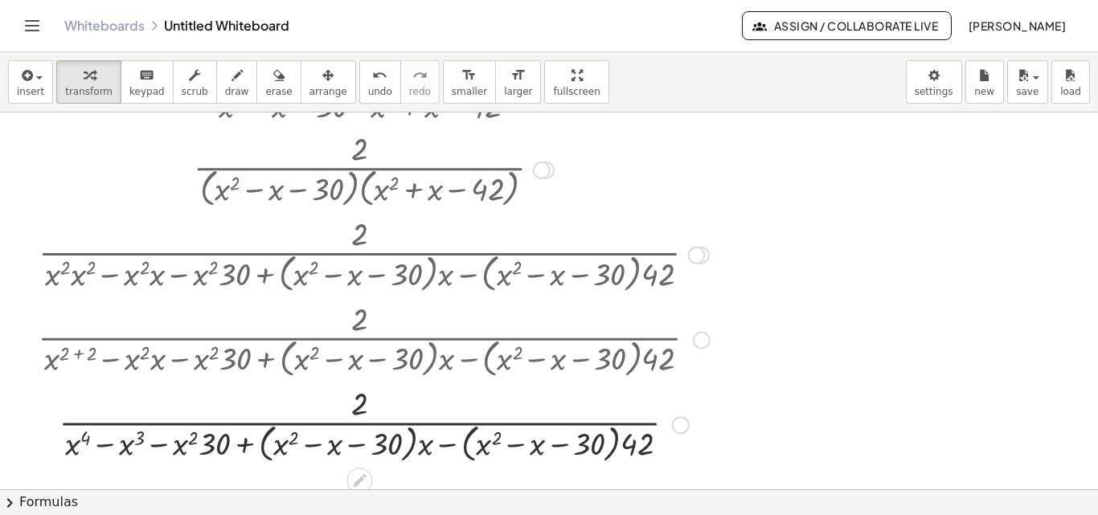
click at [185, 449] on div at bounding box center [374, 423] width 688 height 85
click at [185, 447] on div at bounding box center [374, 423] width 688 height 85
click at [191, 442] on div at bounding box center [374, 423] width 688 height 85
click at [207, 447] on div at bounding box center [374, 423] width 688 height 85
click at [189, 442] on div at bounding box center [374, 423] width 688 height 85
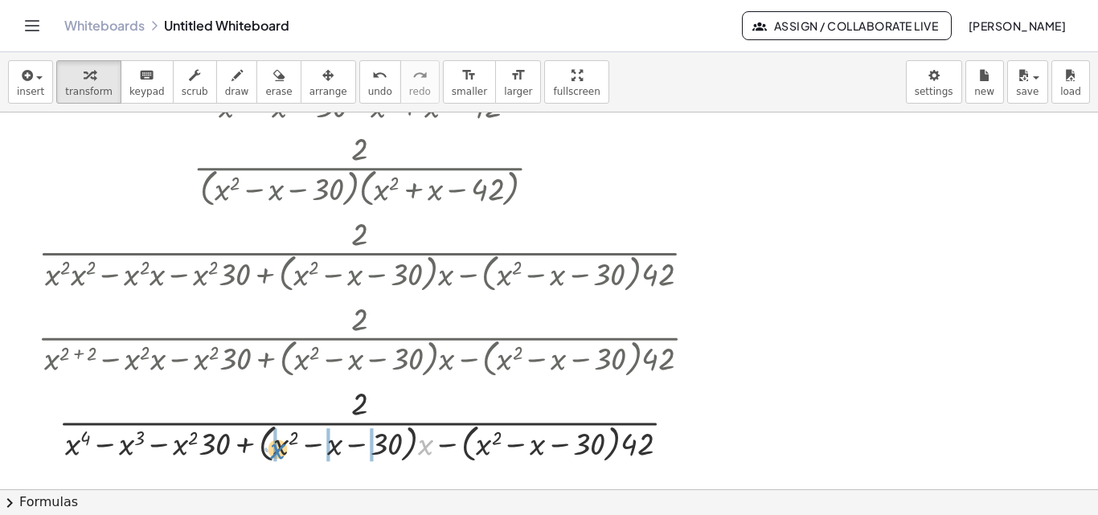
drag, startPoint x: 426, startPoint y: 449, endPoint x: 277, endPoint y: 454, distance: 148.8
click at [277, 454] on div at bounding box center [374, 423] width 688 height 85
click at [286, 440] on div at bounding box center [374, 423] width 688 height 85
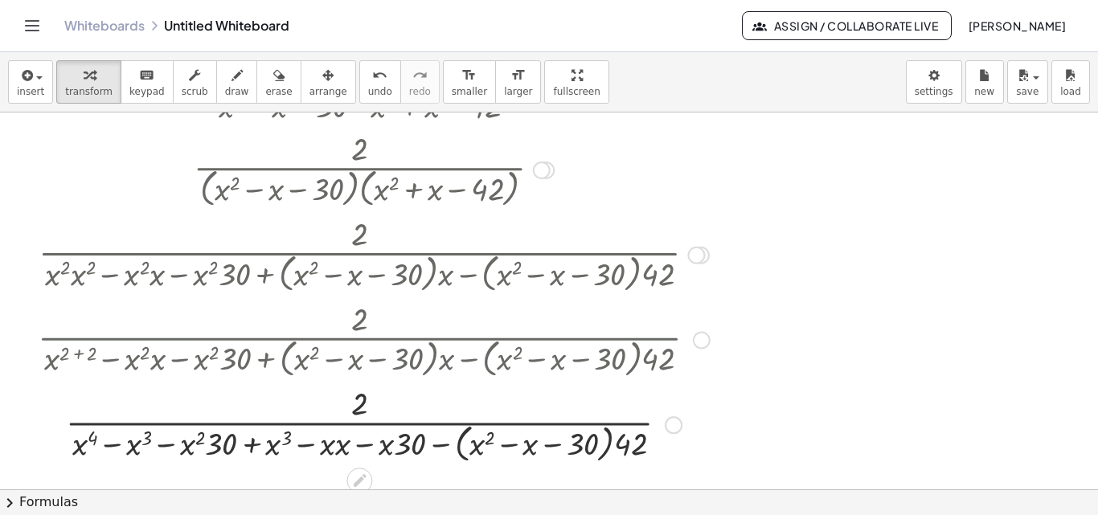
click at [333, 445] on div at bounding box center [374, 423] width 688 height 85
click at [339, 445] on div at bounding box center [374, 423] width 688 height 85
click at [397, 441] on div at bounding box center [374, 423] width 688 height 85
click at [403, 445] on div at bounding box center [374, 423] width 688 height 85
click at [385, 444] on div at bounding box center [374, 423] width 688 height 85
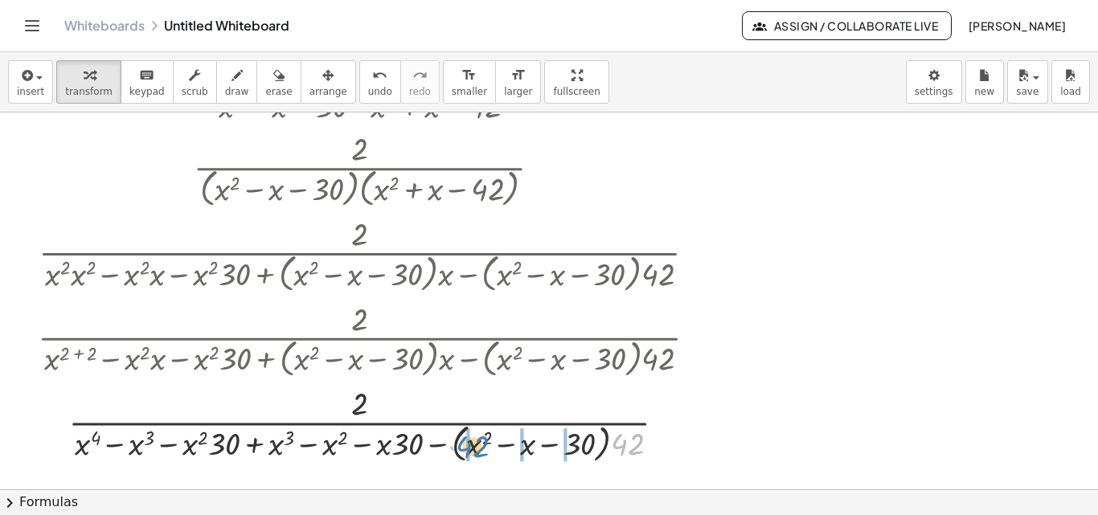
drag, startPoint x: 624, startPoint y: 443, endPoint x: 469, endPoint y: 445, distance: 155.2
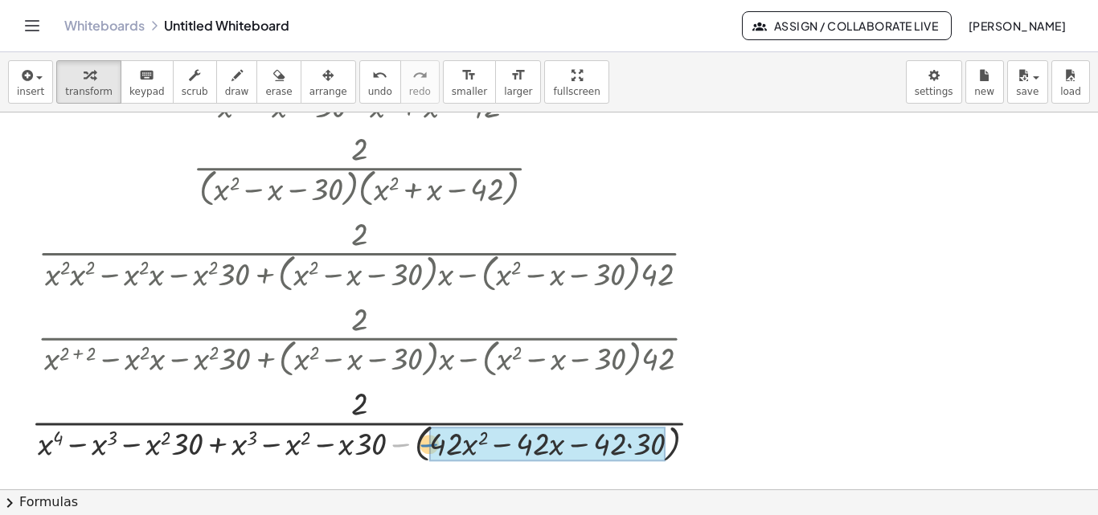
drag, startPoint x: 406, startPoint y: 446, endPoint x: 436, endPoint y: 446, distance: 29.8
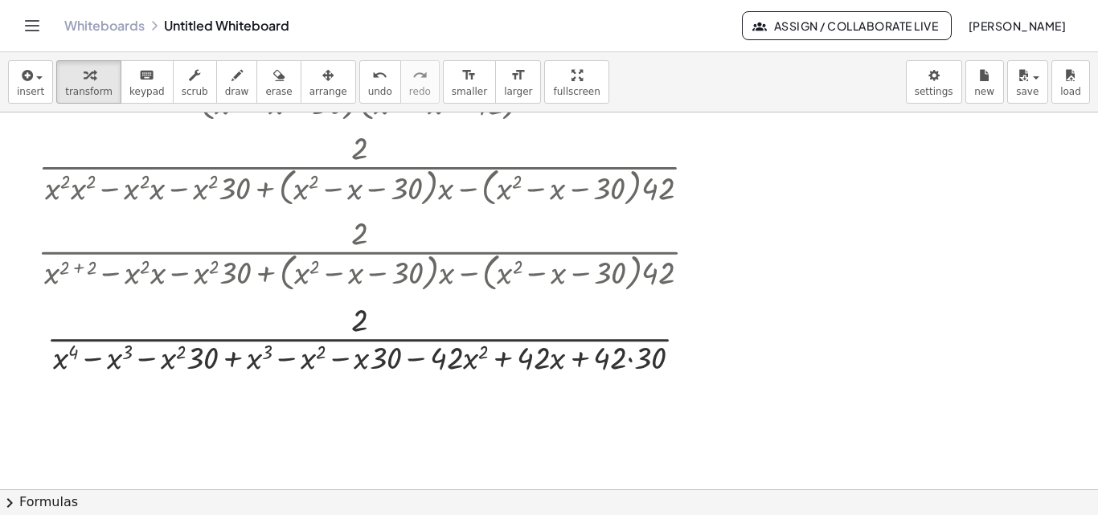
scroll to position [363, 0]
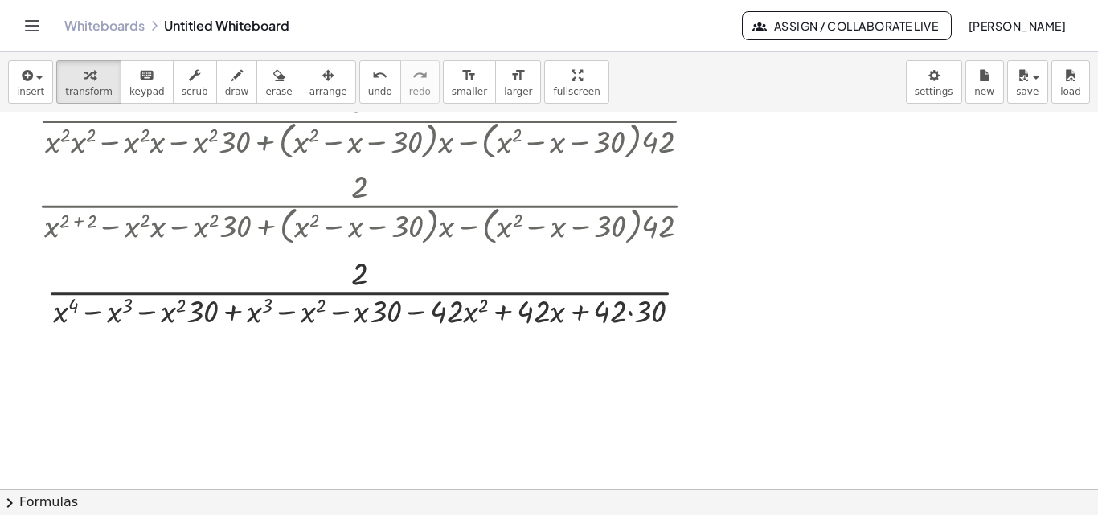
click at [267, 348] on div at bounding box center [549, 126] width 1098 height 754
click at [67, 310] on div at bounding box center [374, 291] width 688 height 80
drag, startPoint x: 111, startPoint y: 314, endPoint x: 254, endPoint y: 317, distance: 143.2
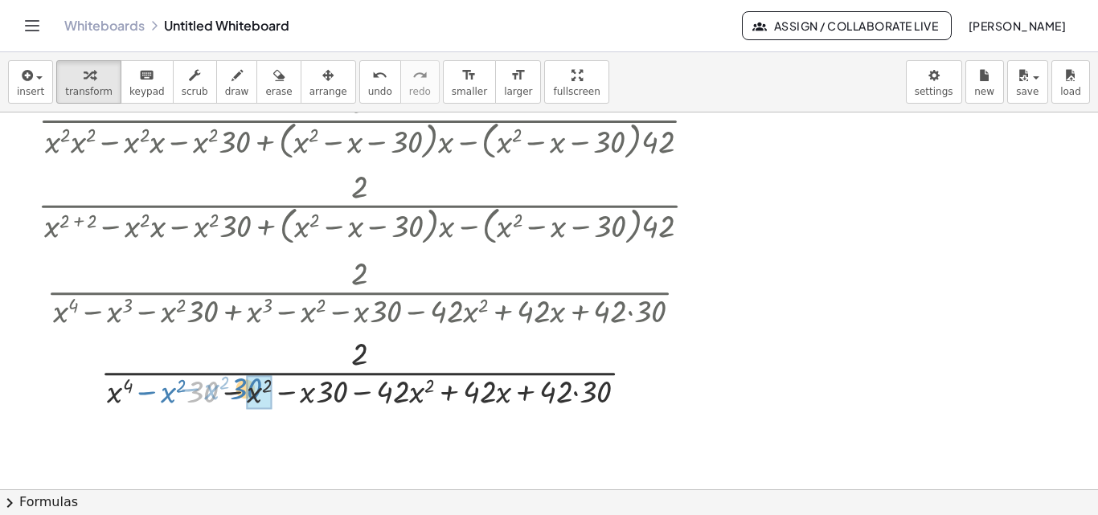
drag, startPoint x: 197, startPoint y: 396, endPoint x: 244, endPoint y: 392, distance: 47.6
click at [244, 392] on div at bounding box center [374, 371] width 688 height 80
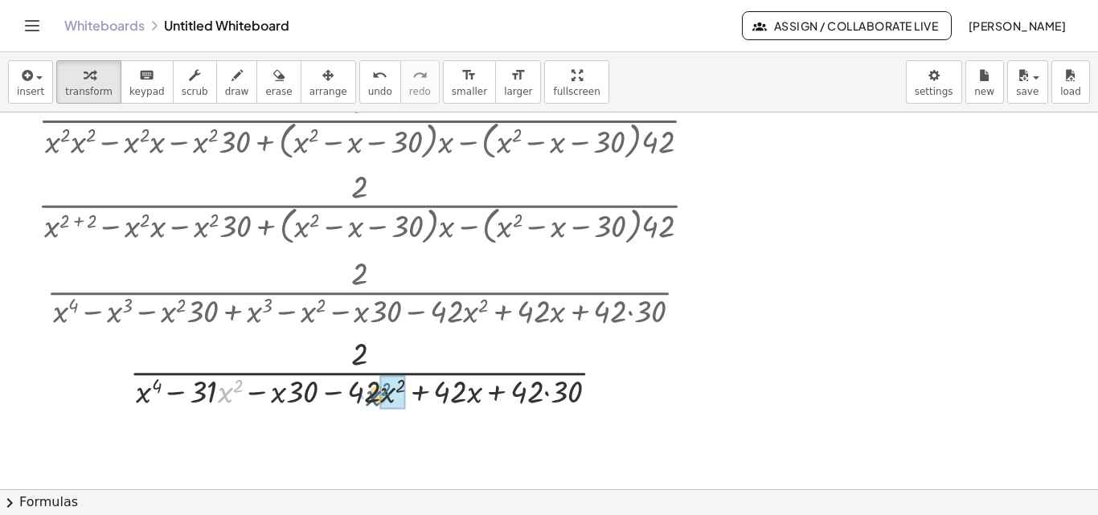
drag, startPoint x: 230, startPoint y: 396, endPoint x: 378, endPoint y: 399, distance: 148.0
click at [378, 399] on div at bounding box center [374, 371] width 688 height 80
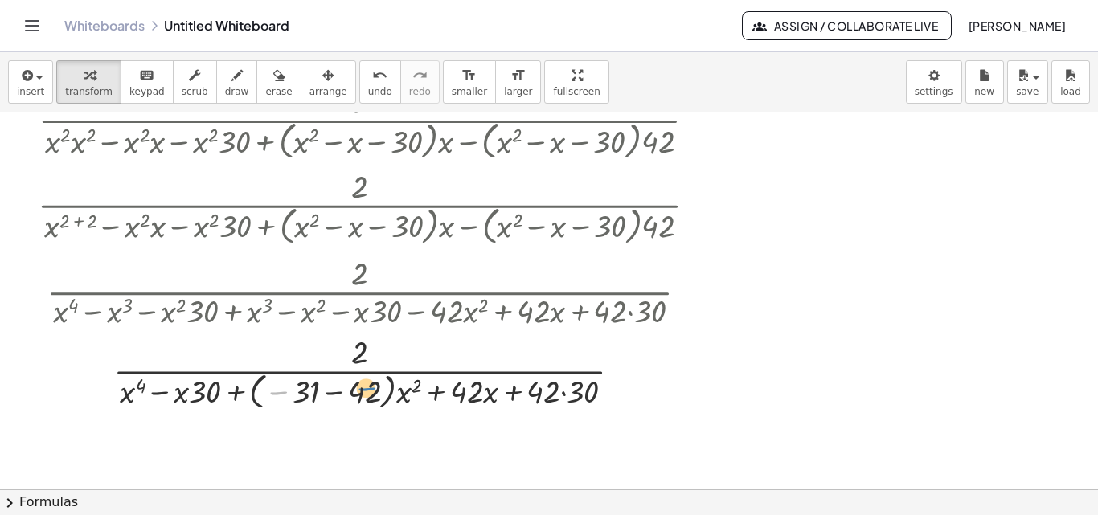
drag, startPoint x: 286, startPoint y: 392, endPoint x: 375, endPoint y: 388, distance: 88.5
click at [375, 388] on div at bounding box center [374, 372] width 688 height 84
drag, startPoint x: 375, startPoint y: 388, endPoint x: 322, endPoint y: 396, distance: 53.7
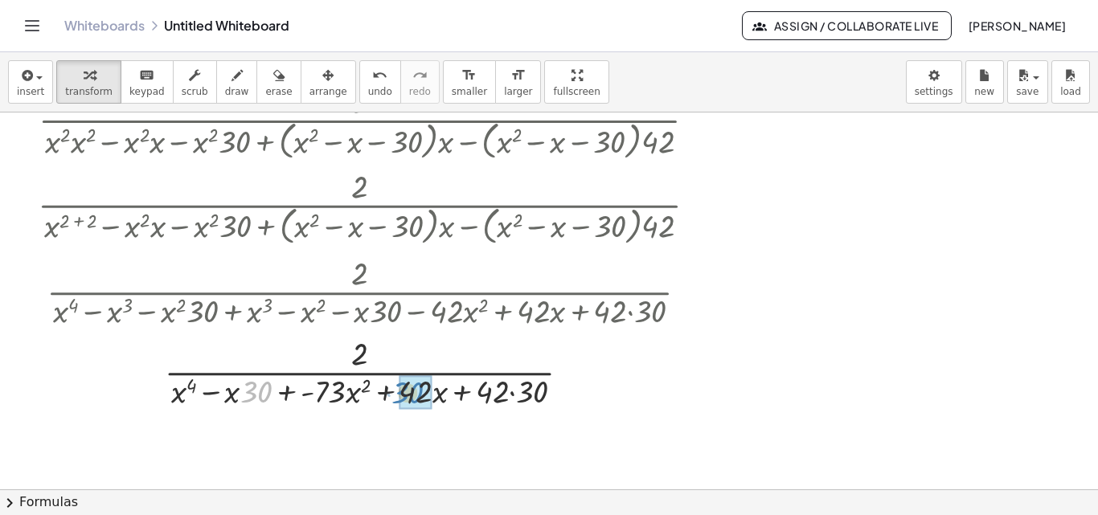
drag, startPoint x: 247, startPoint y: 393, endPoint x: 399, endPoint y: 394, distance: 152.0
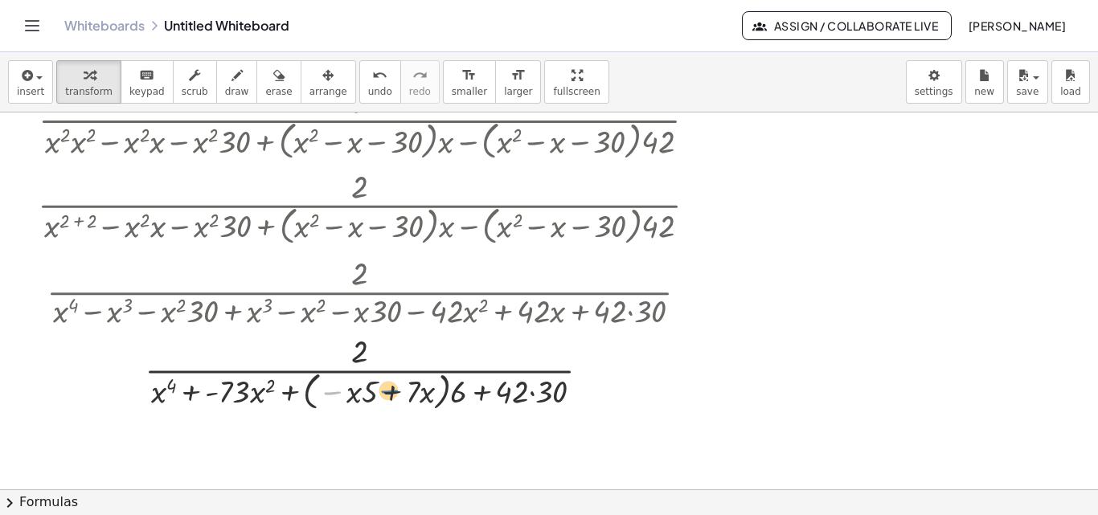
drag, startPoint x: 343, startPoint y: 392, endPoint x: 407, endPoint y: 390, distance: 63.5
click at [407, 390] on div at bounding box center [374, 371] width 688 height 85
drag, startPoint x: 407, startPoint y: 390, endPoint x: 374, endPoint y: 396, distance: 33.4
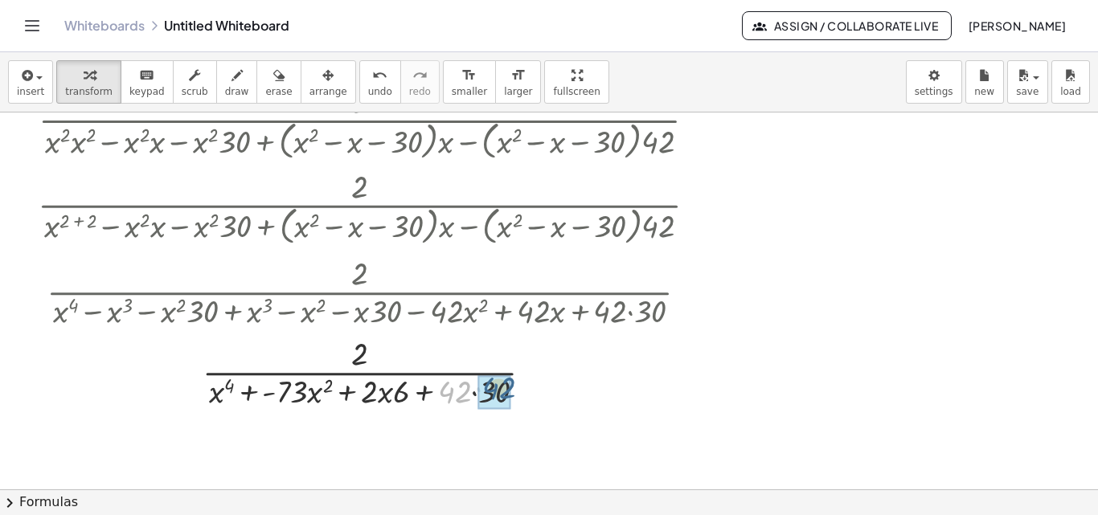
drag, startPoint x: 462, startPoint y: 395, endPoint x: 506, endPoint y: 391, distance: 43.6
drag, startPoint x: 373, startPoint y: 399, endPoint x: 400, endPoint y: 396, distance: 26.6
drag, startPoint x: 376, startPoint y: 399, endPoint x: 404, endPoint y: 396, distance: 28.2
click at [399, 396] on div at bounding box center [374, 371] width 688 height 80
click at [404, 396] on div at bounding box center [374, 371] width 688 height 80
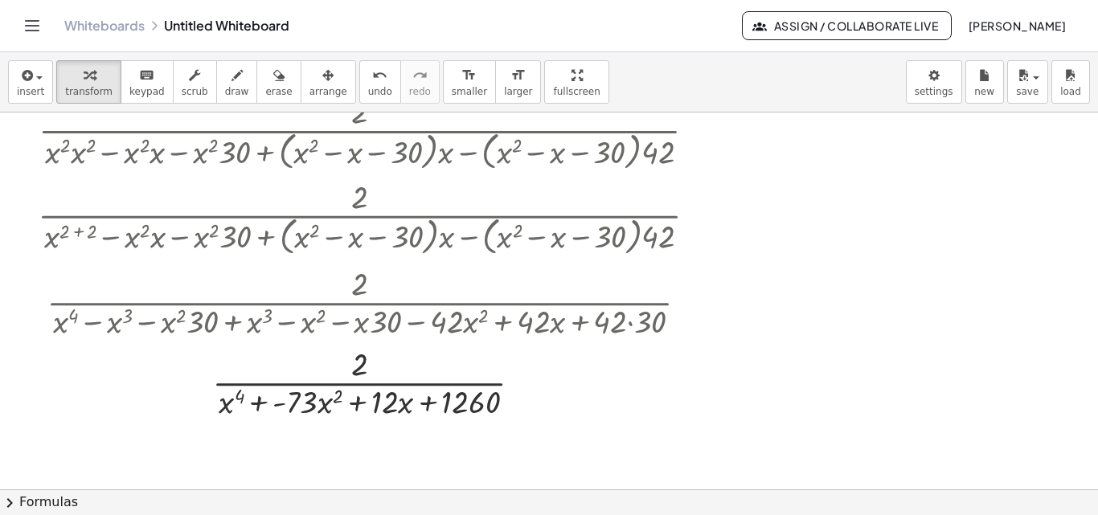
scroll to position [408, 0]
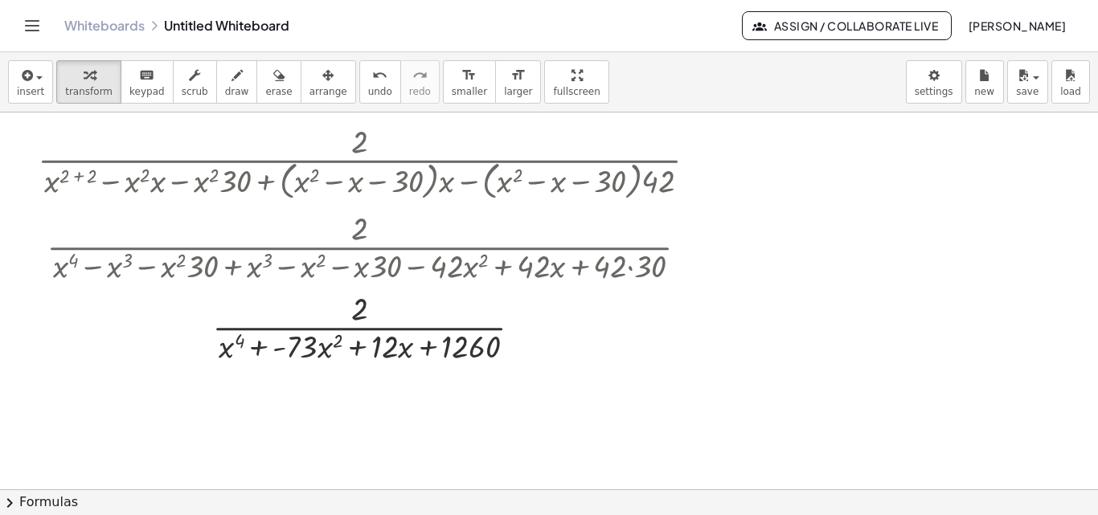
click at [43, 494] on button "chevron_right Formulas" at bounding box center [549, 503] width 1098 height 26
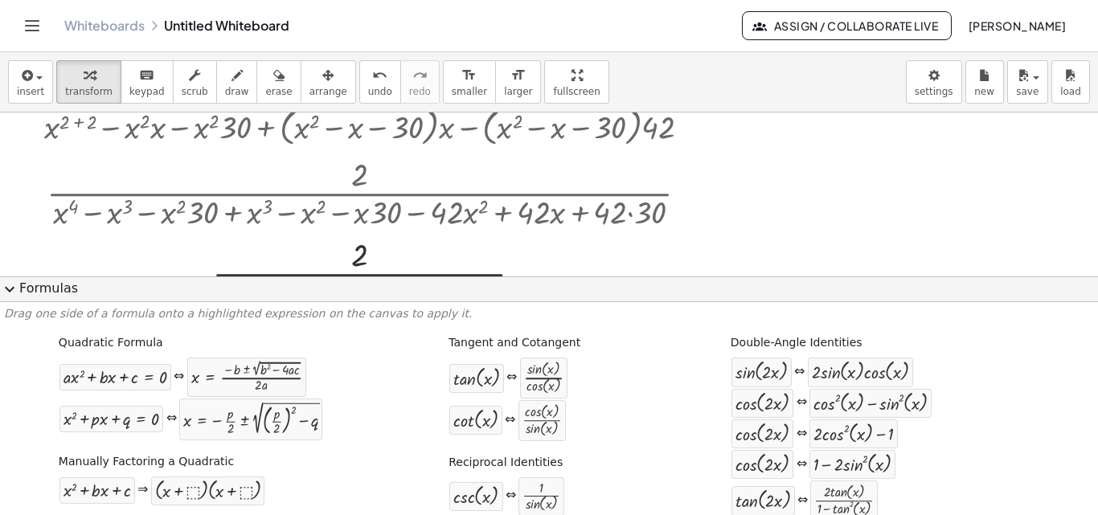
scroll to position [473, 0]
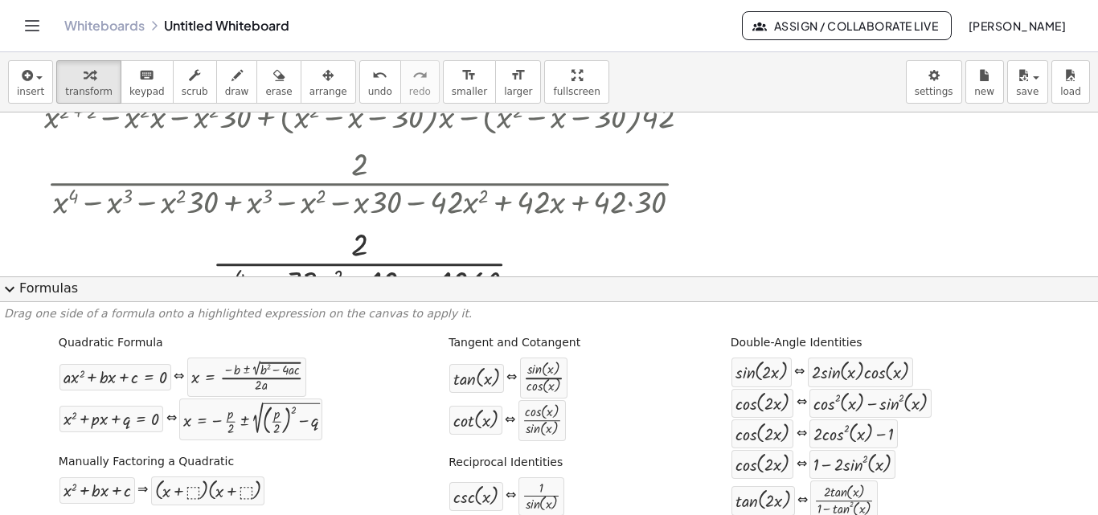
click at [11, 286] on span "expand_more" at bounding box center [9, 289] width 19 height 19
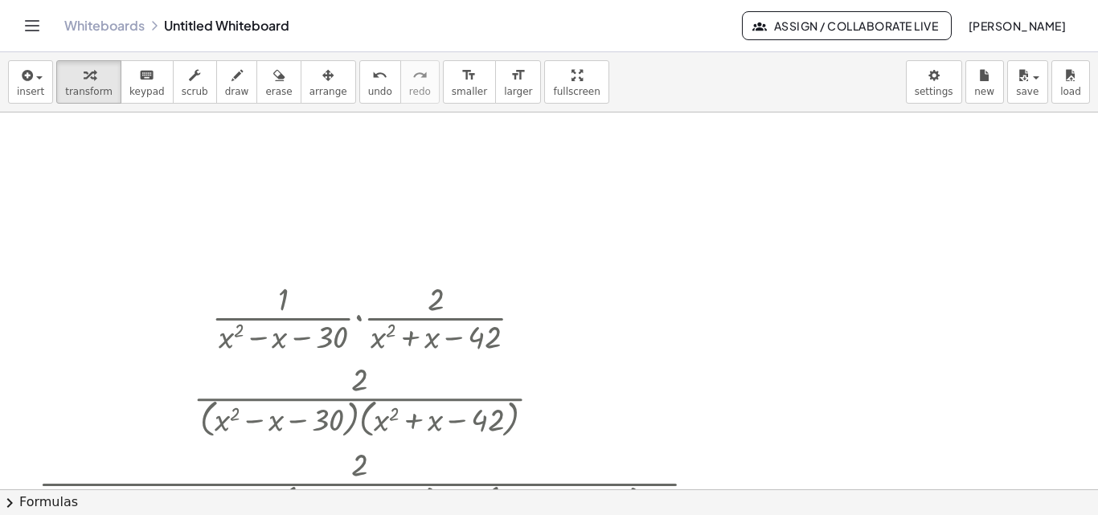
scroll to position [84, 0]
